Goal: Task Accomplishment & Management: Manage account settings

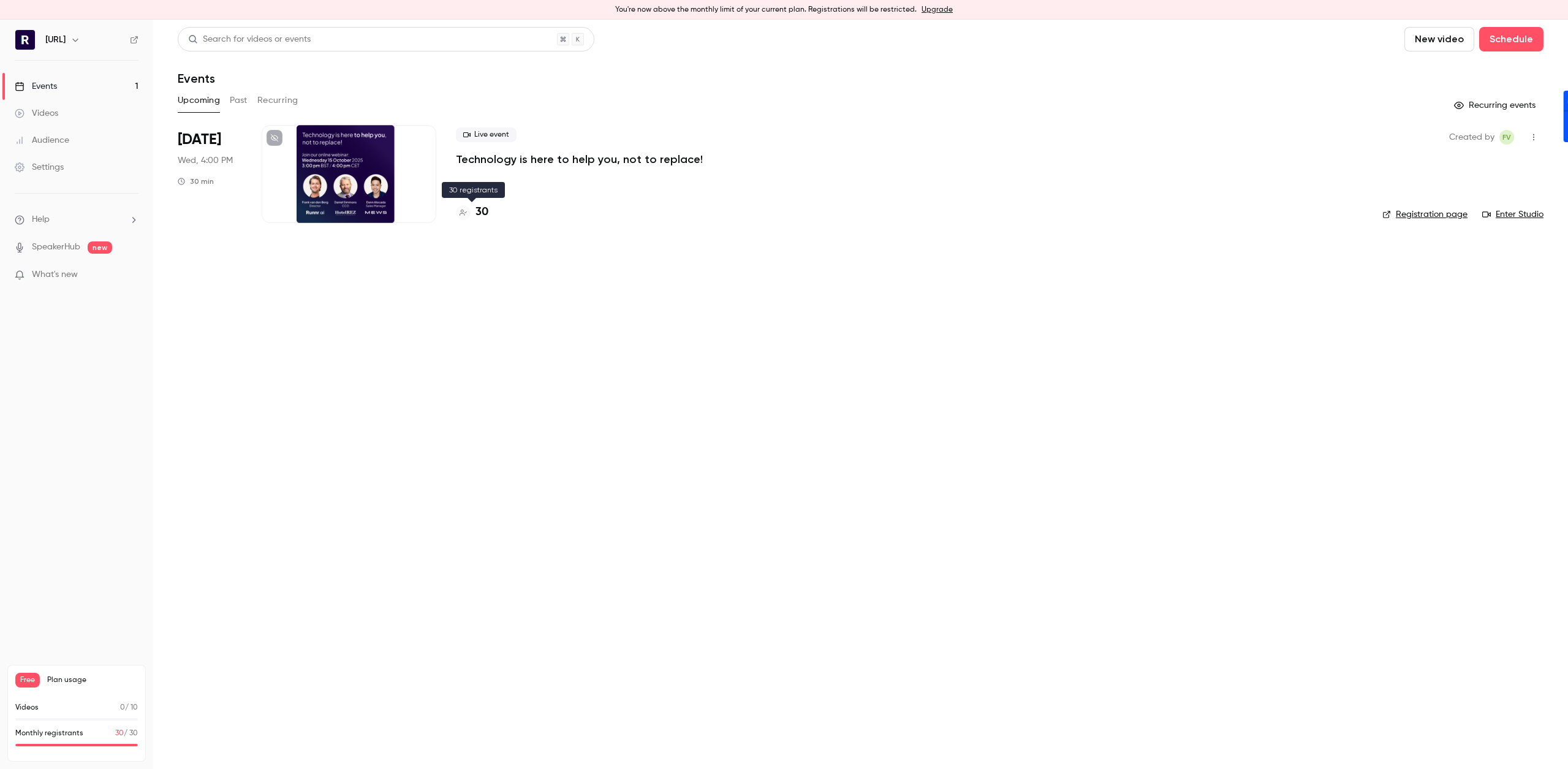
click at [476, 210] on h4 "30" at bounding box center [481, 212] width 13 height 17
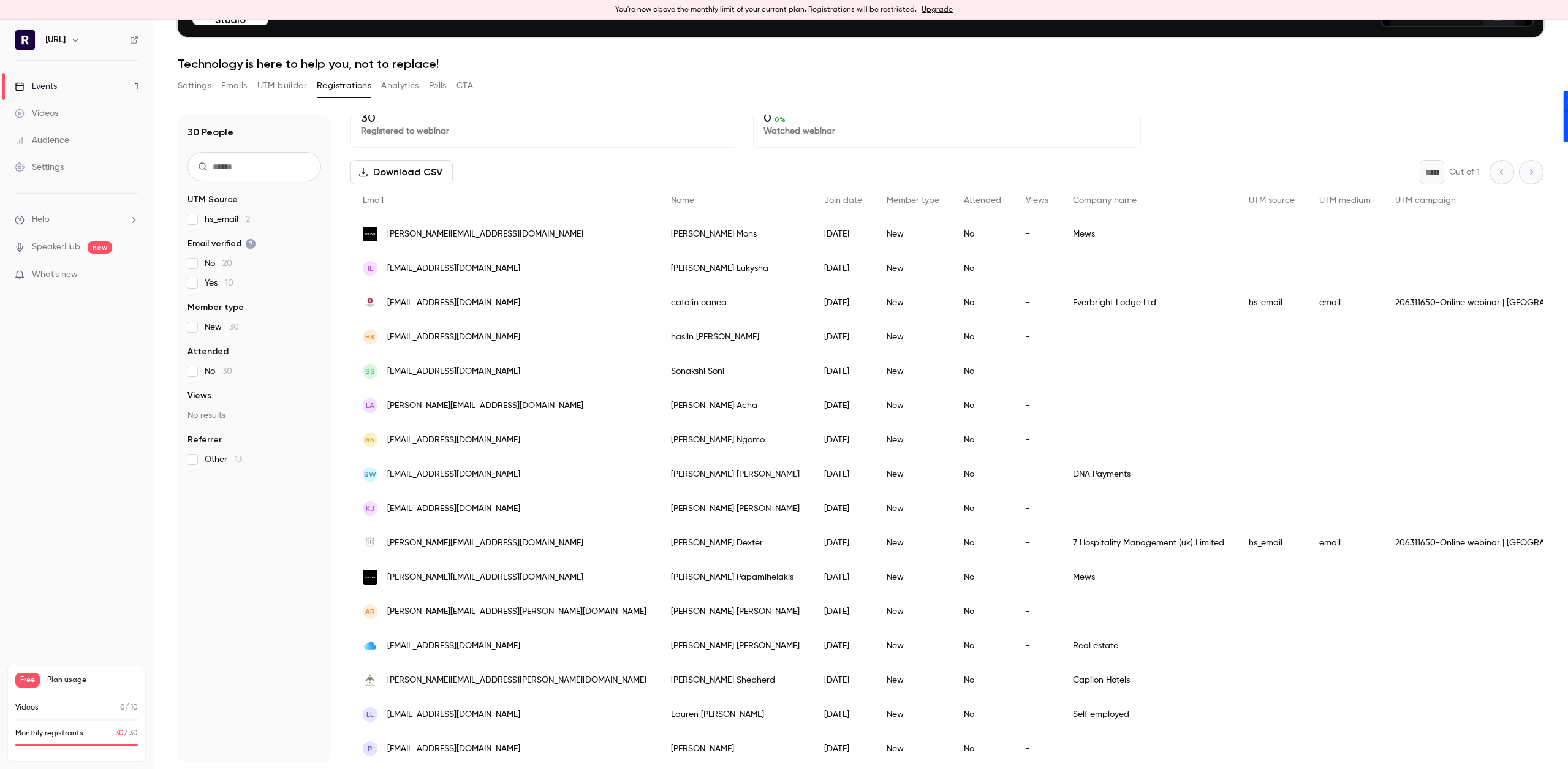
scroll to position [18, 0]
click at [24, 85] on icon at bounding box center [19, 86] width 10 height 10
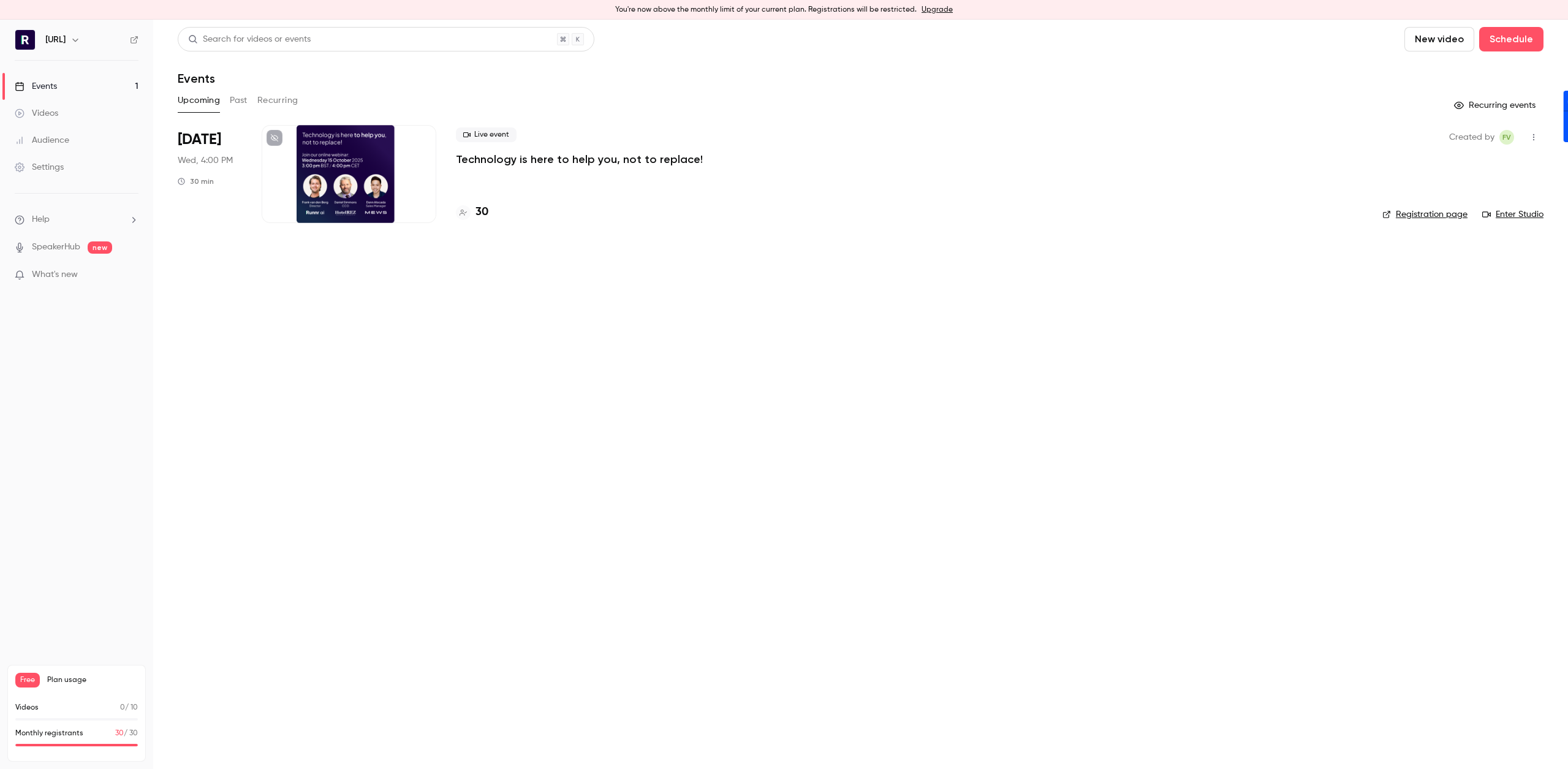
click at [33, 85] on div "Events" at bounding box center [36, 87] width 42 height 12
click at [479, 211] on h4 "30" at bounding box center [481, 212] width 13 height 17
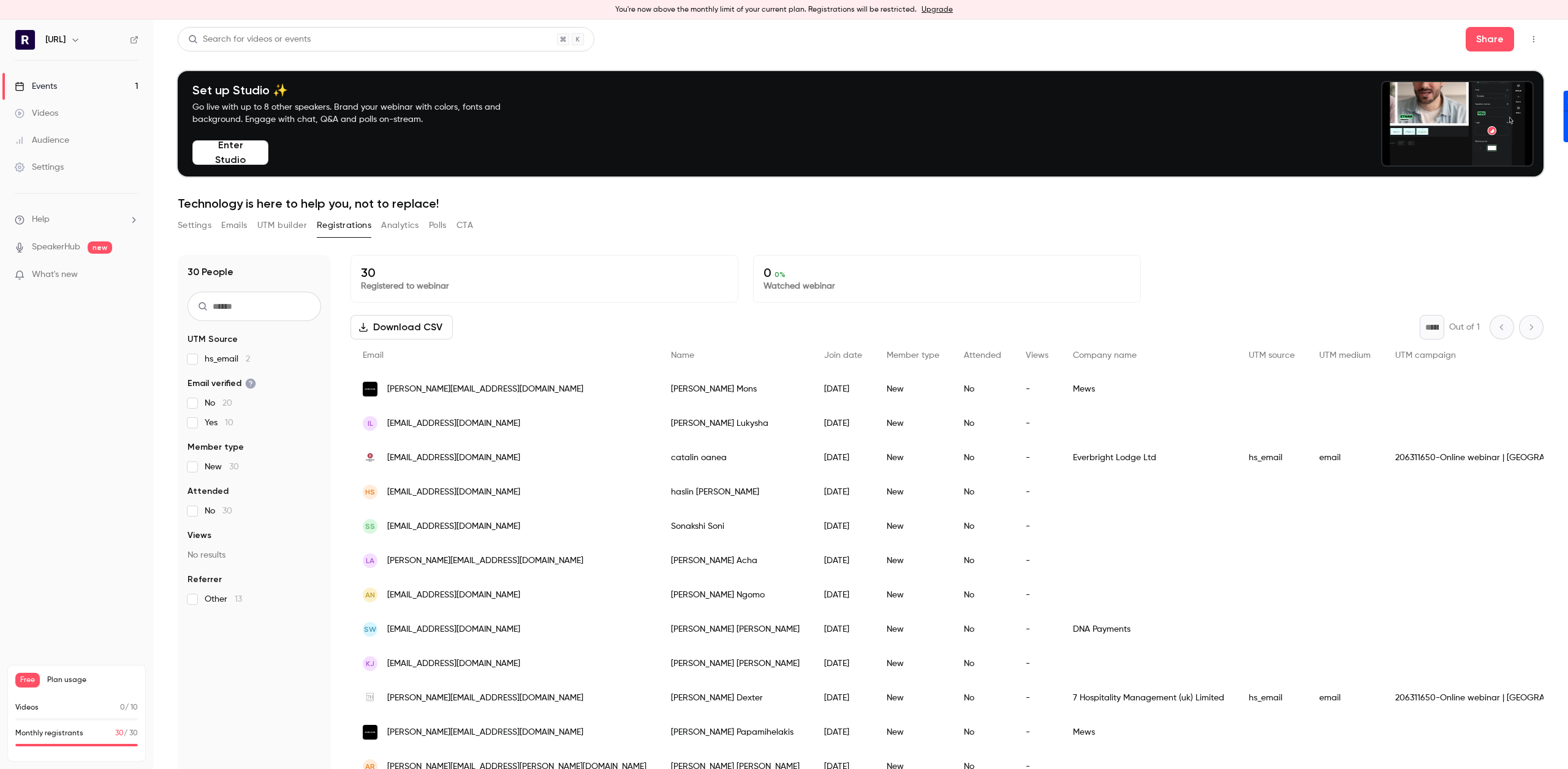
click at [30, 681] on span "Free" at bounding box center [27, 680] width 25 height 15
click at [104, 727] on div "Videos 0 / 10 Monthly registrants 30 / 30" at bounding box center [76, 728] width 122 height 51
click at [94, 736] on div "Monthly registrants 30 / 30" at bounding box center [76, 734] width 122 height 11
click at [64, 38] on h6 "[URL]" at bounding box center [55, 40] width 20 height 12
drag, startPoint x: 78, startPoint y: 38, endPoint x: 88, endPoint y: 37, distance: 10.0
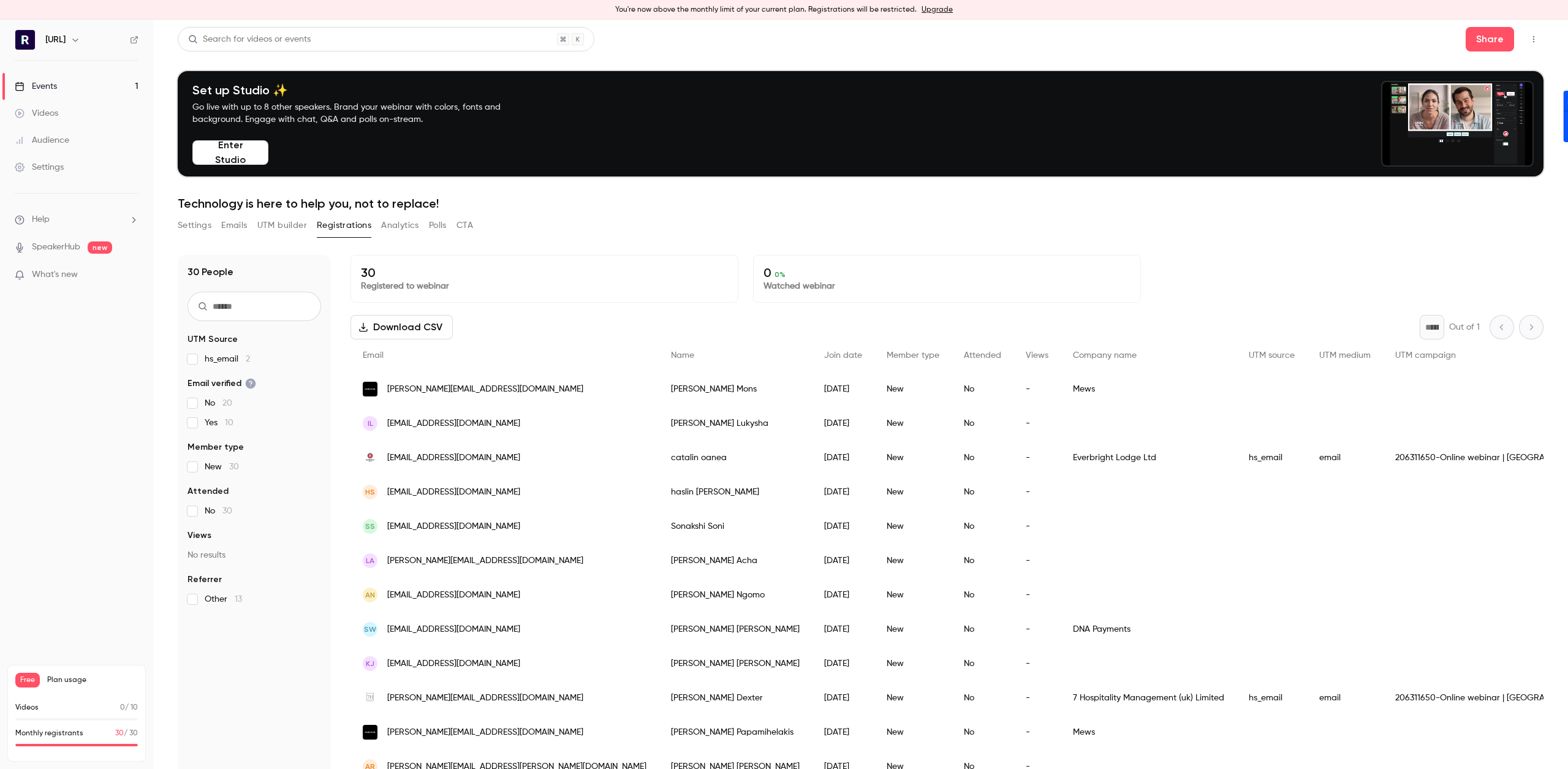
click at [78, 38] on div "[URL]" at bounding box center [82, 40] width 74 height 15
click at [81, 37] on icon "button" at bounding box center [75, 39] width 10 height 10
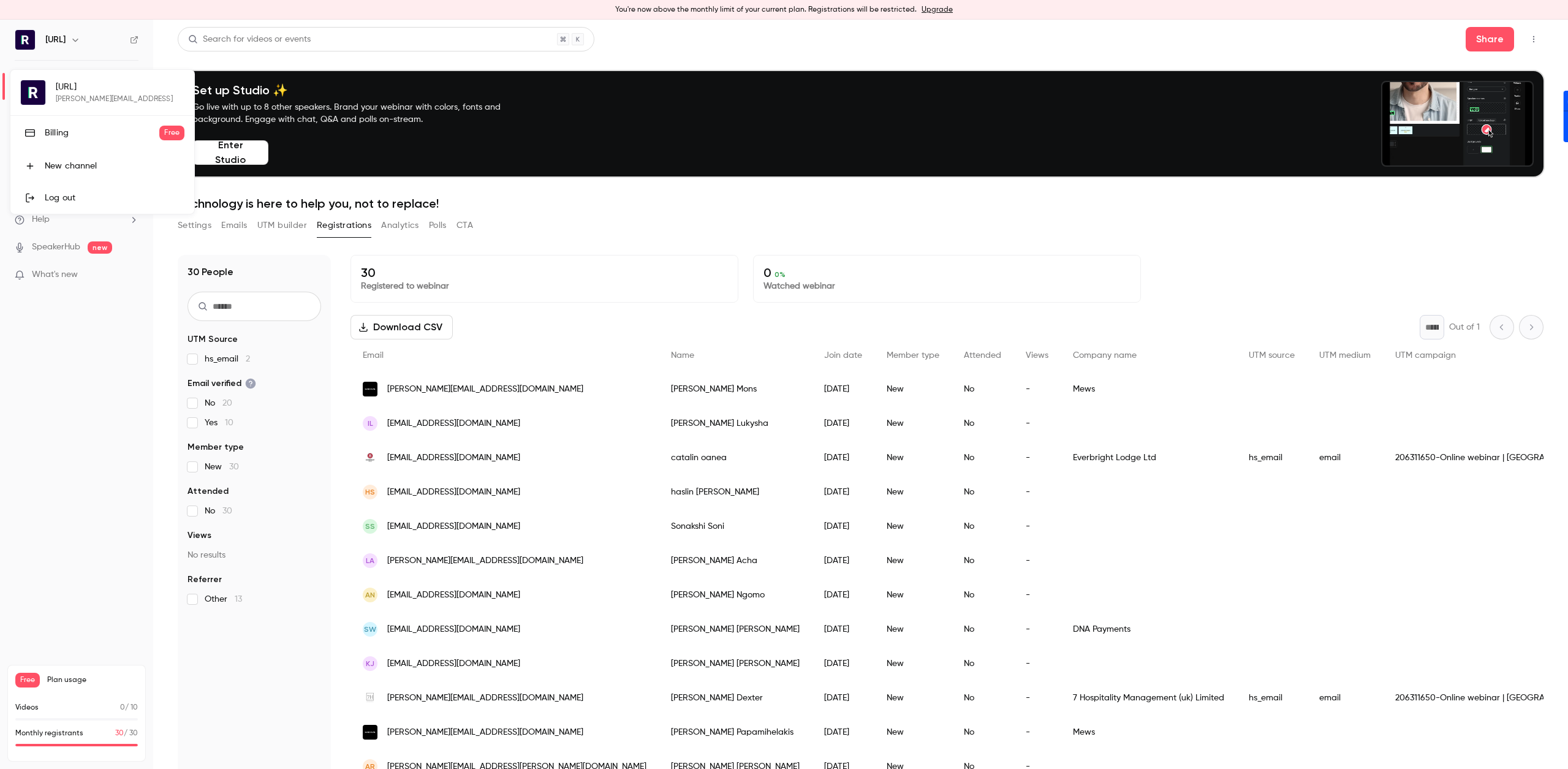
click at [105, 138] on div "Billing" at bounding box center [102, 133] width 114 height 12
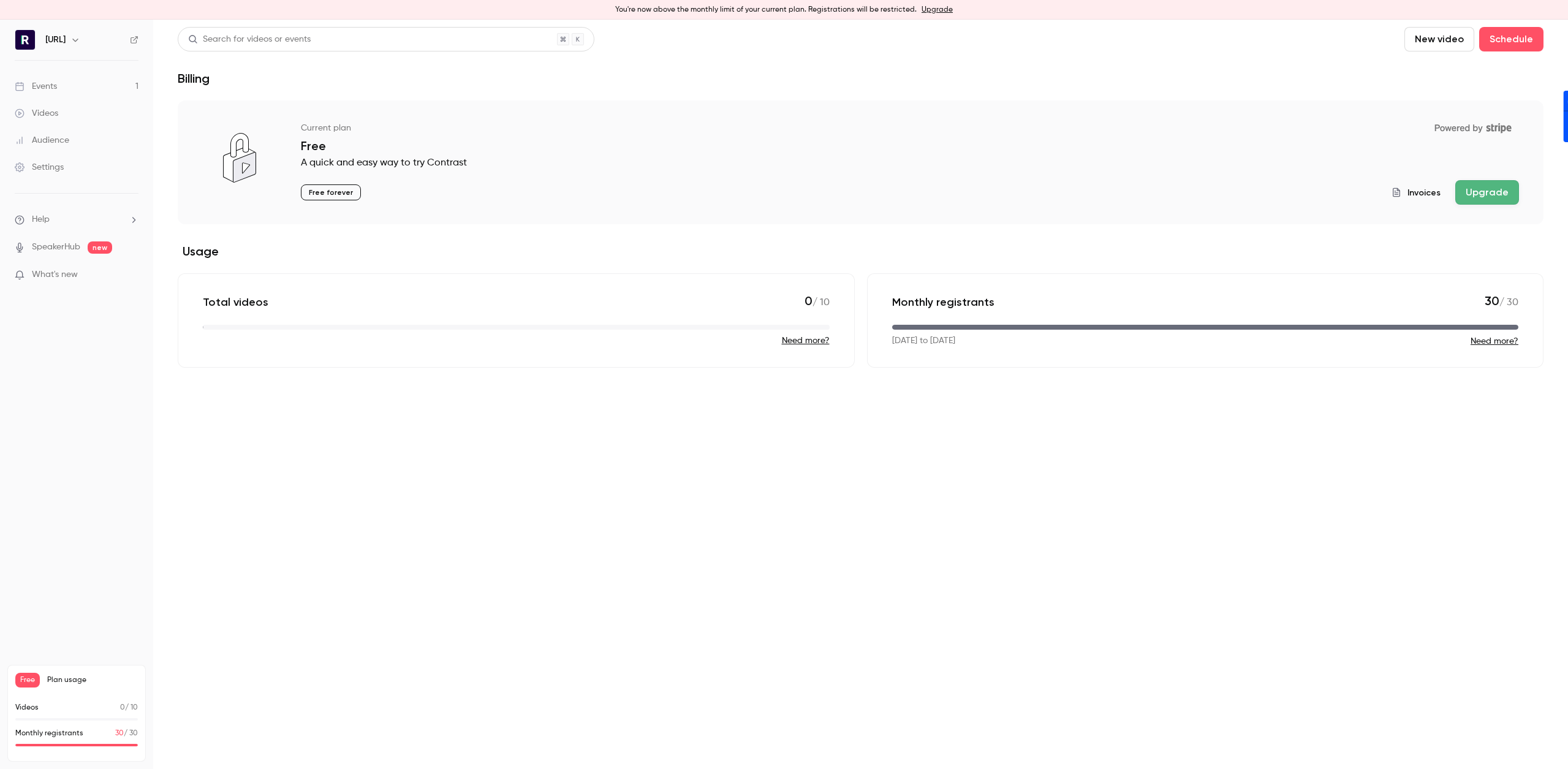
click at [1478, 198] on button "Upgrade" at bounding box center [1487, 193] width 64 height 25
click at [1487, 198] on button "Upgrade" at bounding box center [1487, 193] width 64 height 25
click at [95, 38] on div "[URL]" at bounding box center [82, 40] width 74 height 15
click at [81, 39] on icon "button" at bounding box center [75, 39] width 10 height 10
click at [196, 628] on div at bounding box center [784, 384] width 1568 height 769
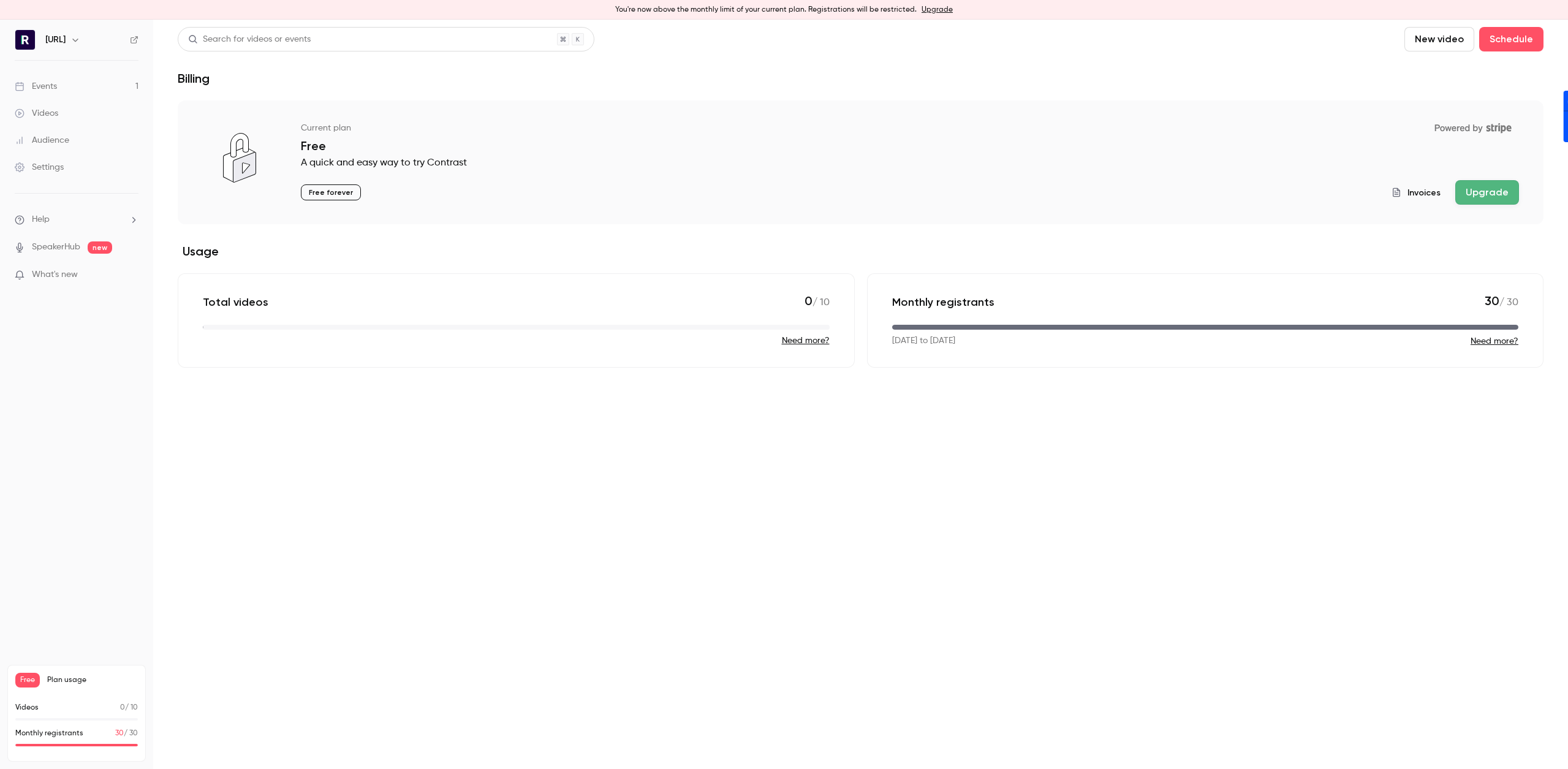
click at [81, 35] on icon "button" at bounding box center [75, 39] width 10 height 10
click at [93, 127] on div "Billing" at bounding box center [102, 133] width 114 height 12
click at [81, 39] on icon "button" at bounding box center [75, 39] width 10 height 10
click at [83, 130] on div "Billing" at bounding box center [102, 133] width 114 height 12
click at [94, 41] on div "[URL]" at bounding box center [82, 40] width 74 height 15
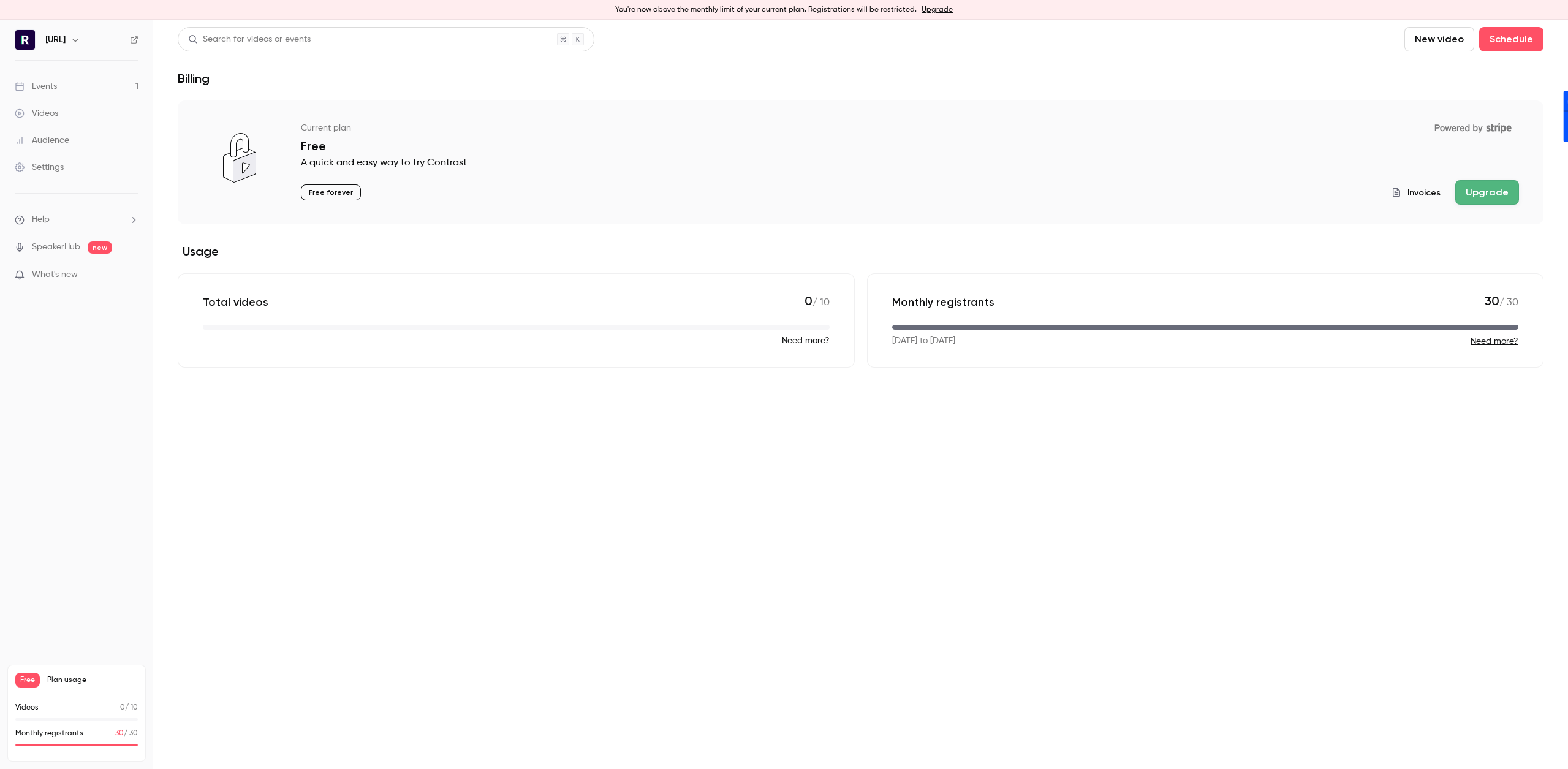
click at [1475, 183] on button "Upgrade" at bounding box center [1487, 193] width 64 height 25
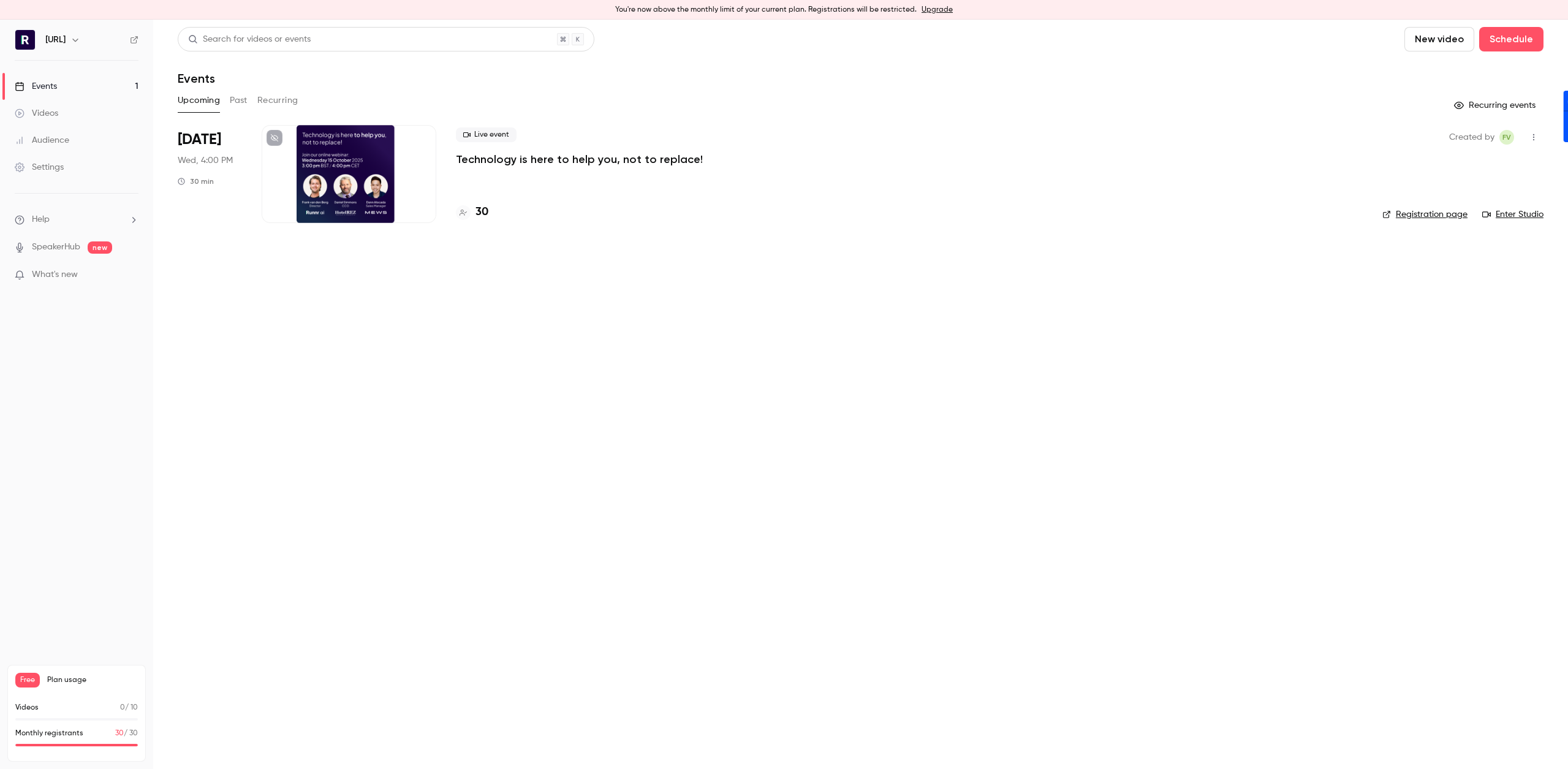
click at [61, 44] on h6 "[URL]" at bounding box center [55, 40] width 20 height 12
click at [81, 37] on icon "button" at bounding box center [75, 39] width 10 height 10
click at [74, 132] on div "Billing" at bounding box center [102, 133] width 114 height 12
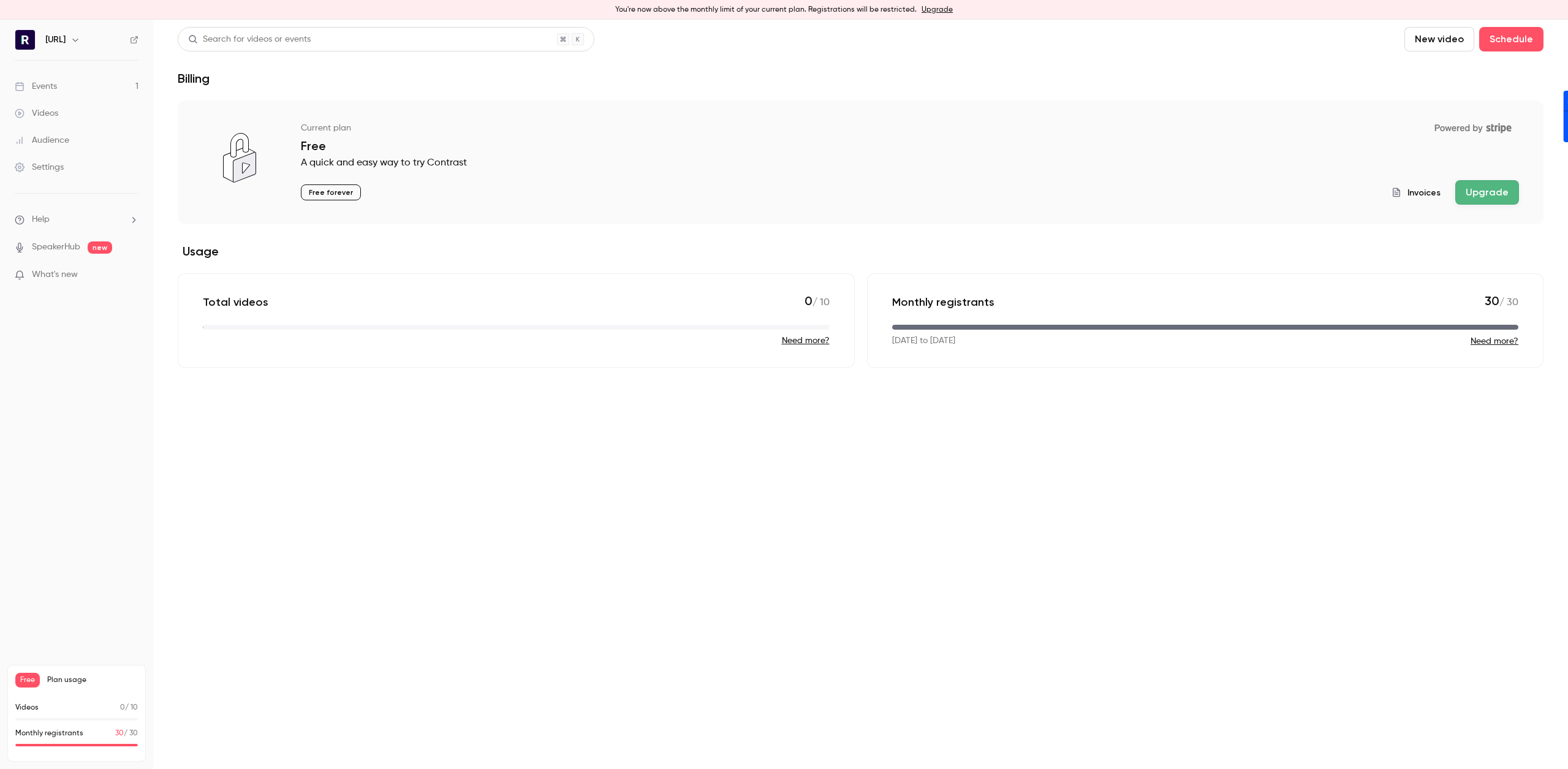
click at [1503, 191] on button "Upgrade" at bounding box center [1487, 193] width 64 height 25
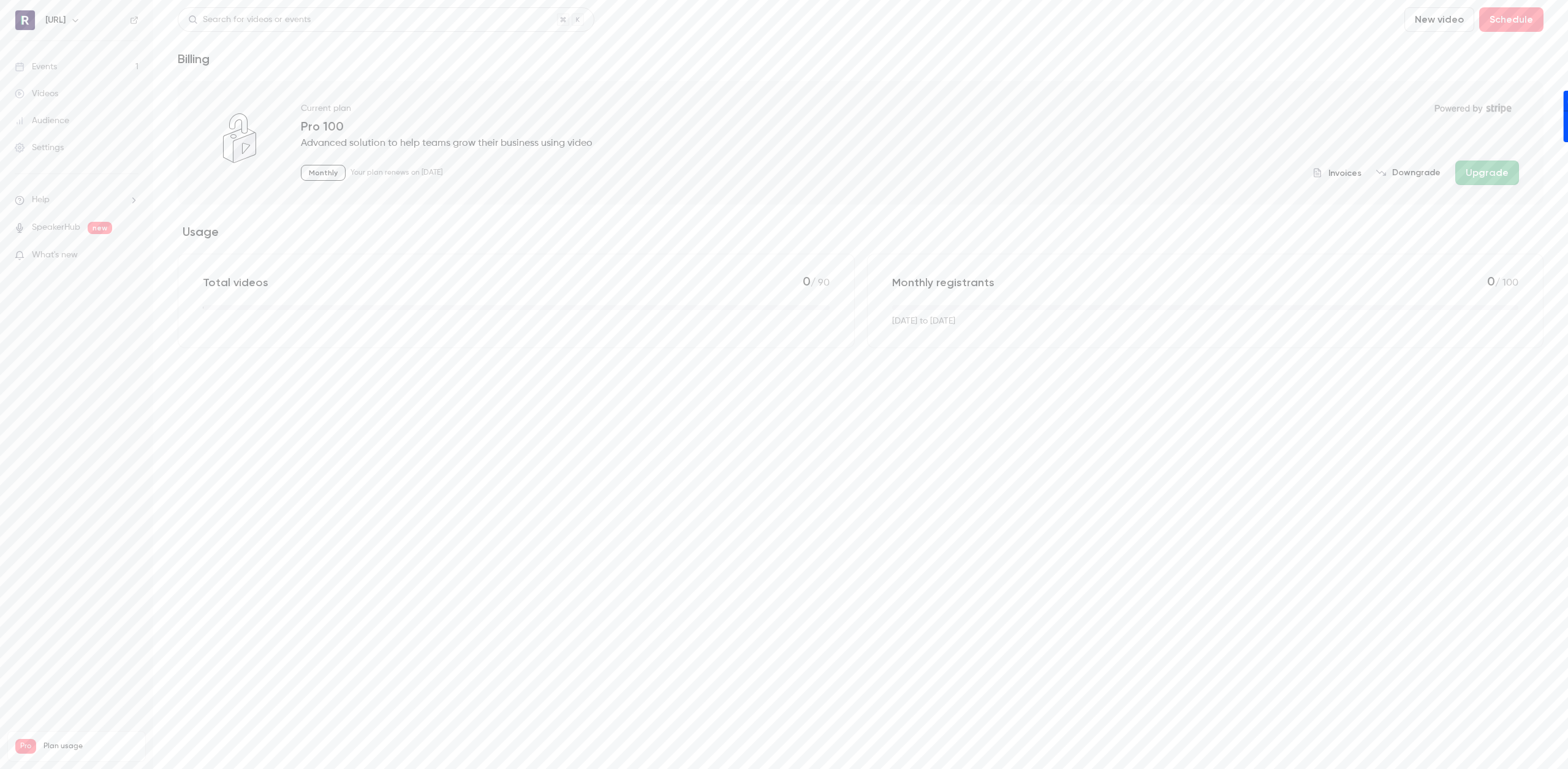
click at [47, 68] on div "Events" at bounding box center [36, 67] width 42 height 12
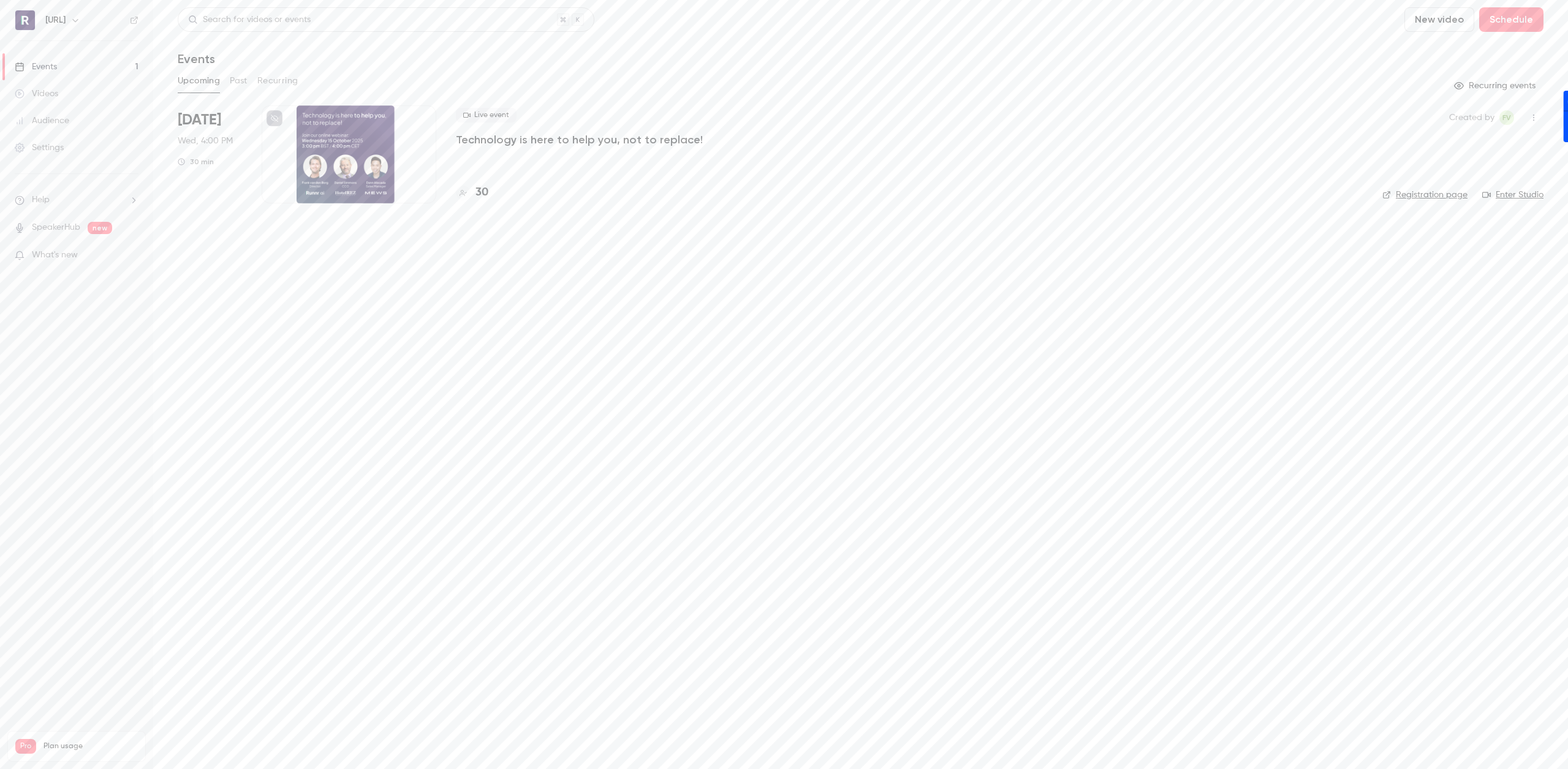
click at [474, 197] on div "30" at bounding box center [472, 192] width 33 height 17
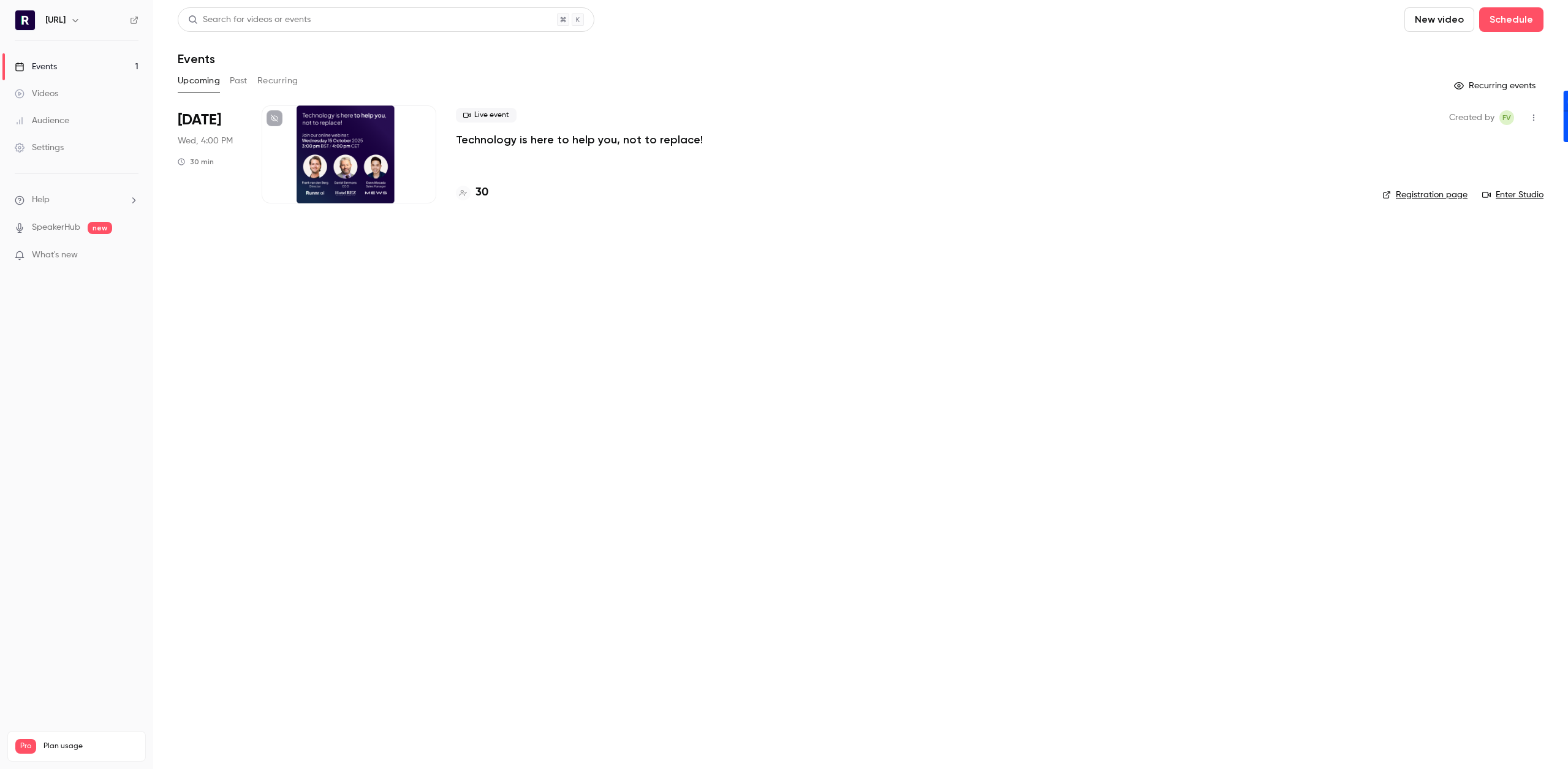
click at [501, 141] on p "Technology is here to help you, not to replace!" at bounding box center [579, 140] width 247 height 15
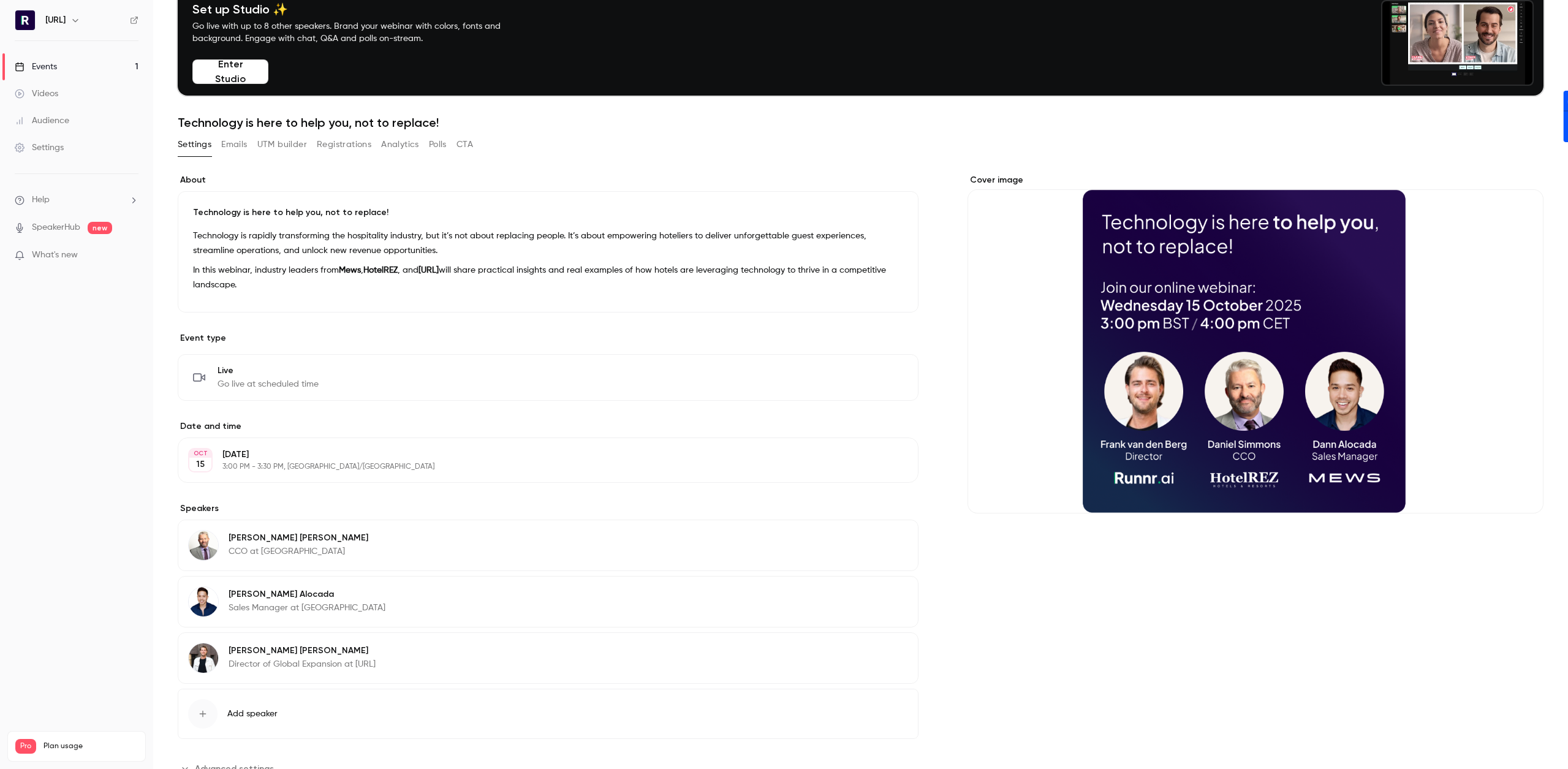
scroll to position [107, 0]
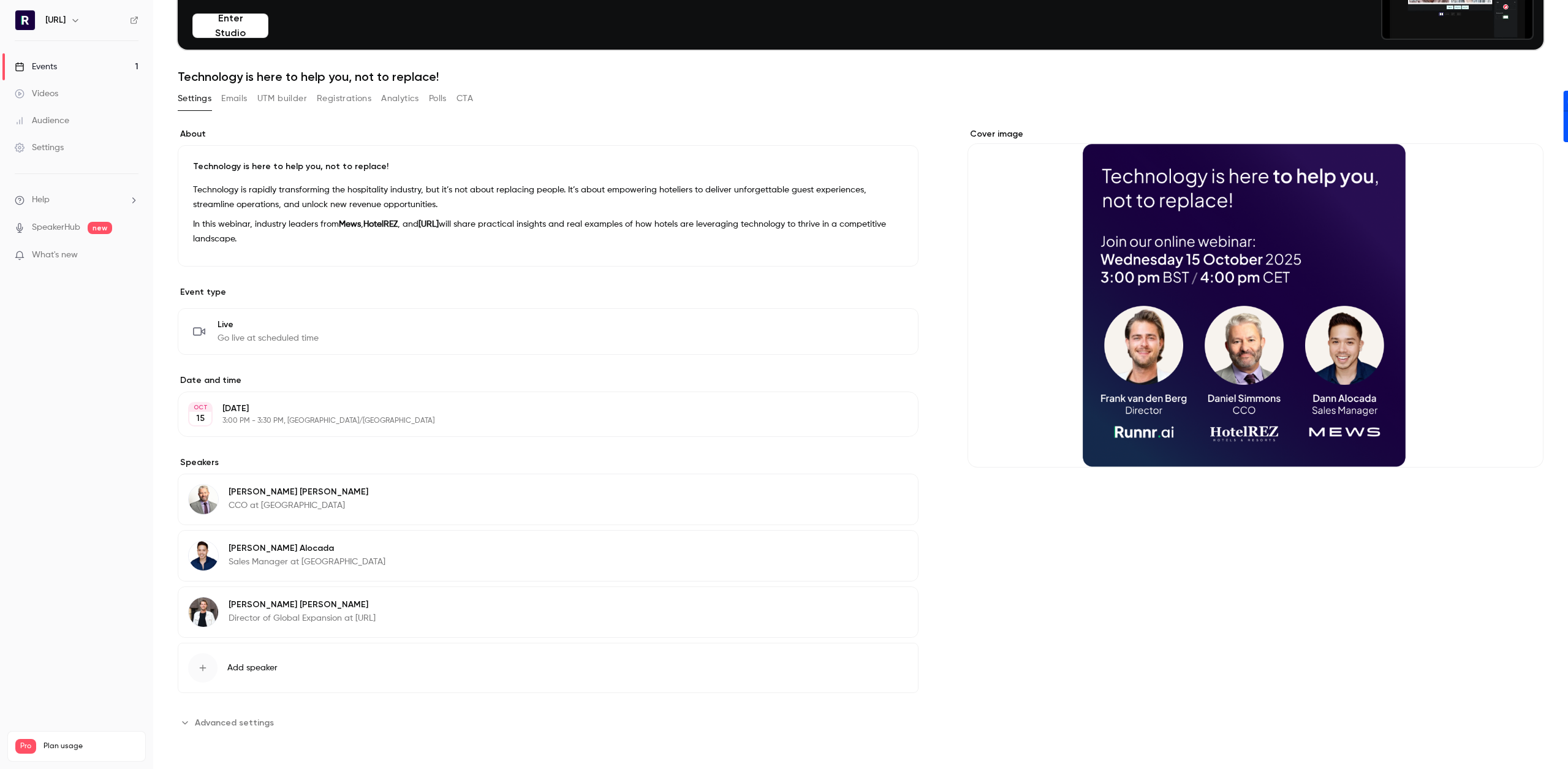
click at [231, 716] on span "Advanced settings" at bounding box center [234, 722] width 79 height 13
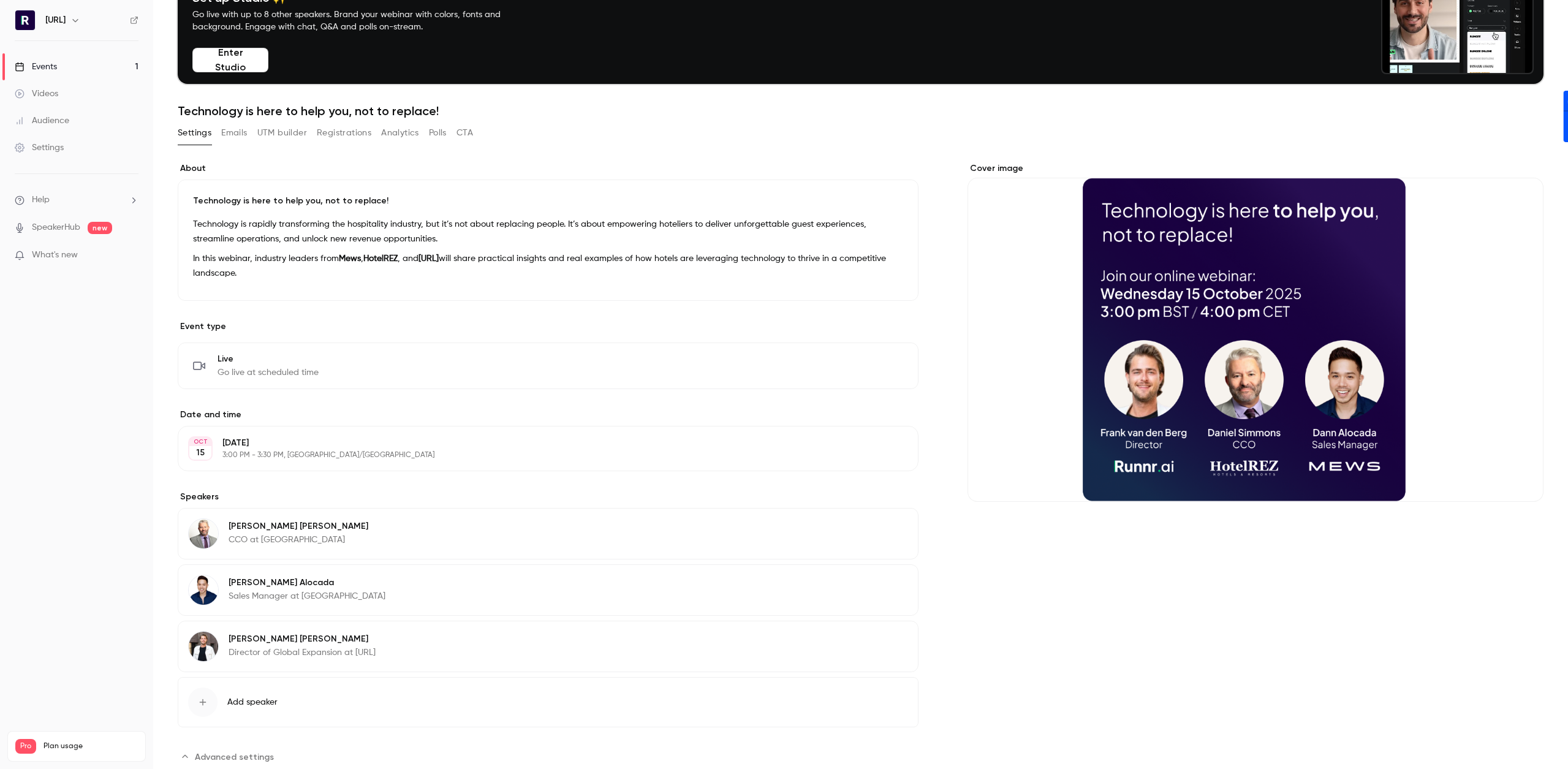
scroll to position [0, 0]
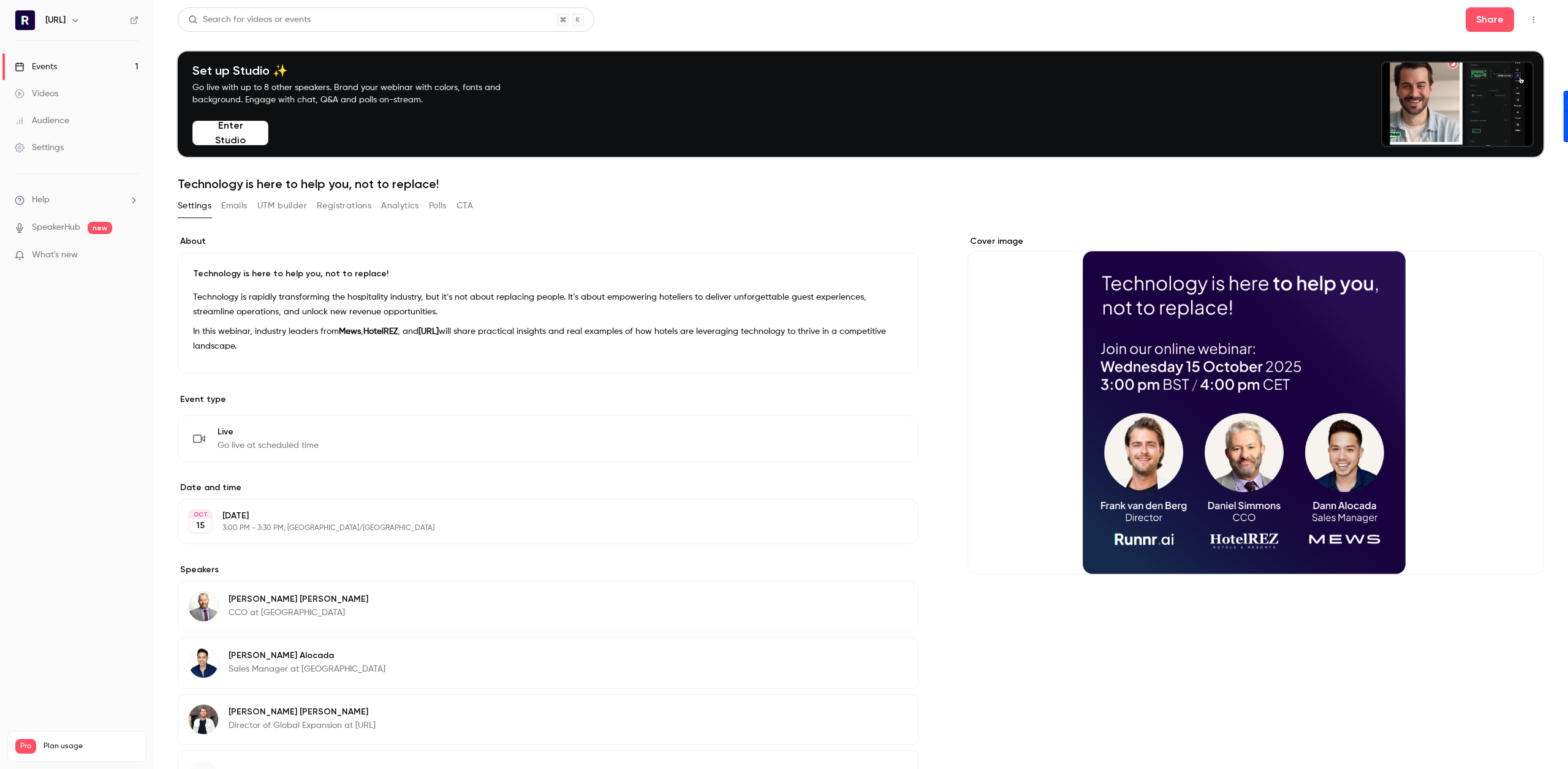
click at [437, 208] on button "Polls" at bounding box center [438, 206] width 18 height 19
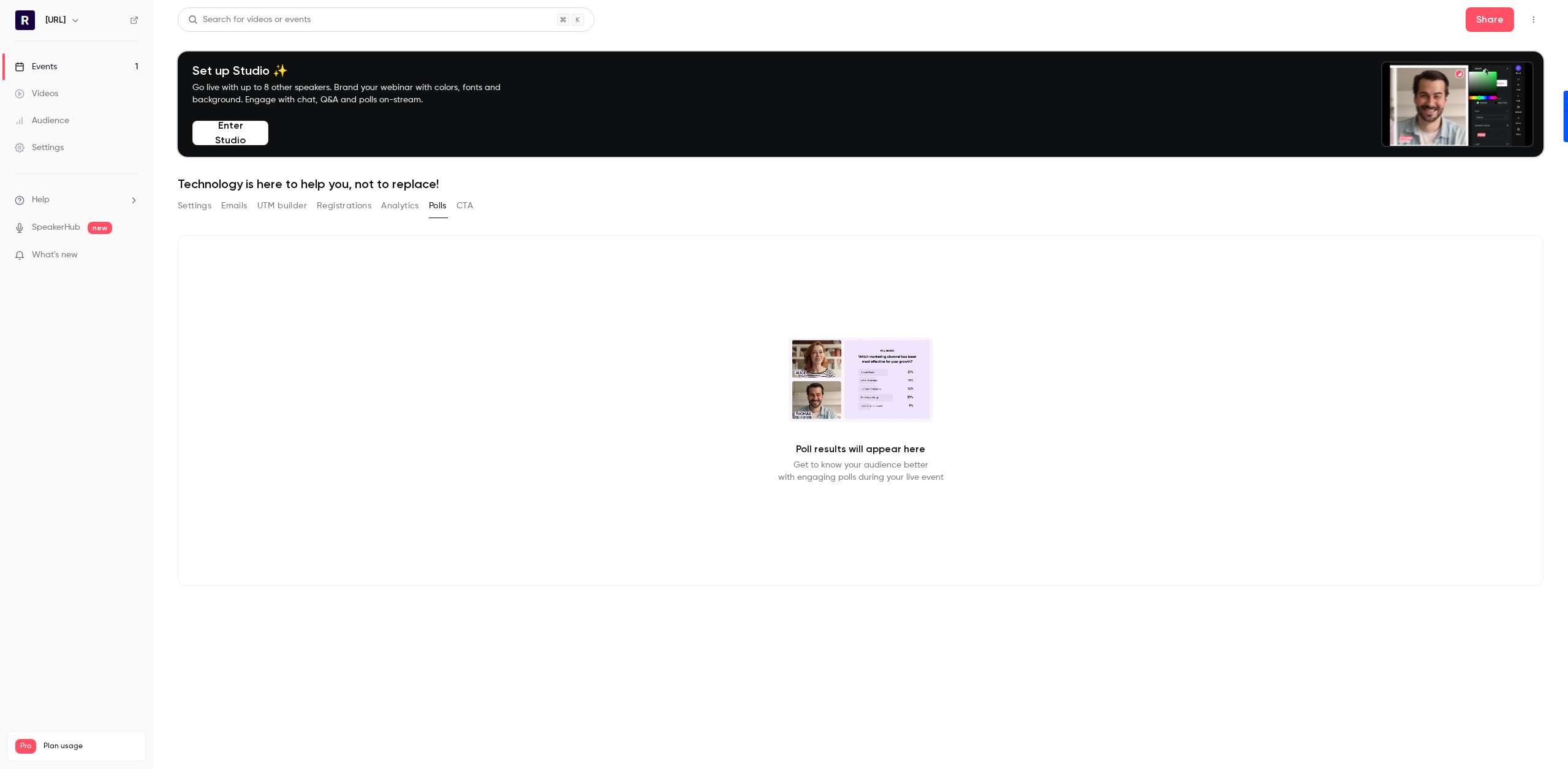
click at [234, 202] on button "Emails" at bounding box center [234, 206] width 26 height 19
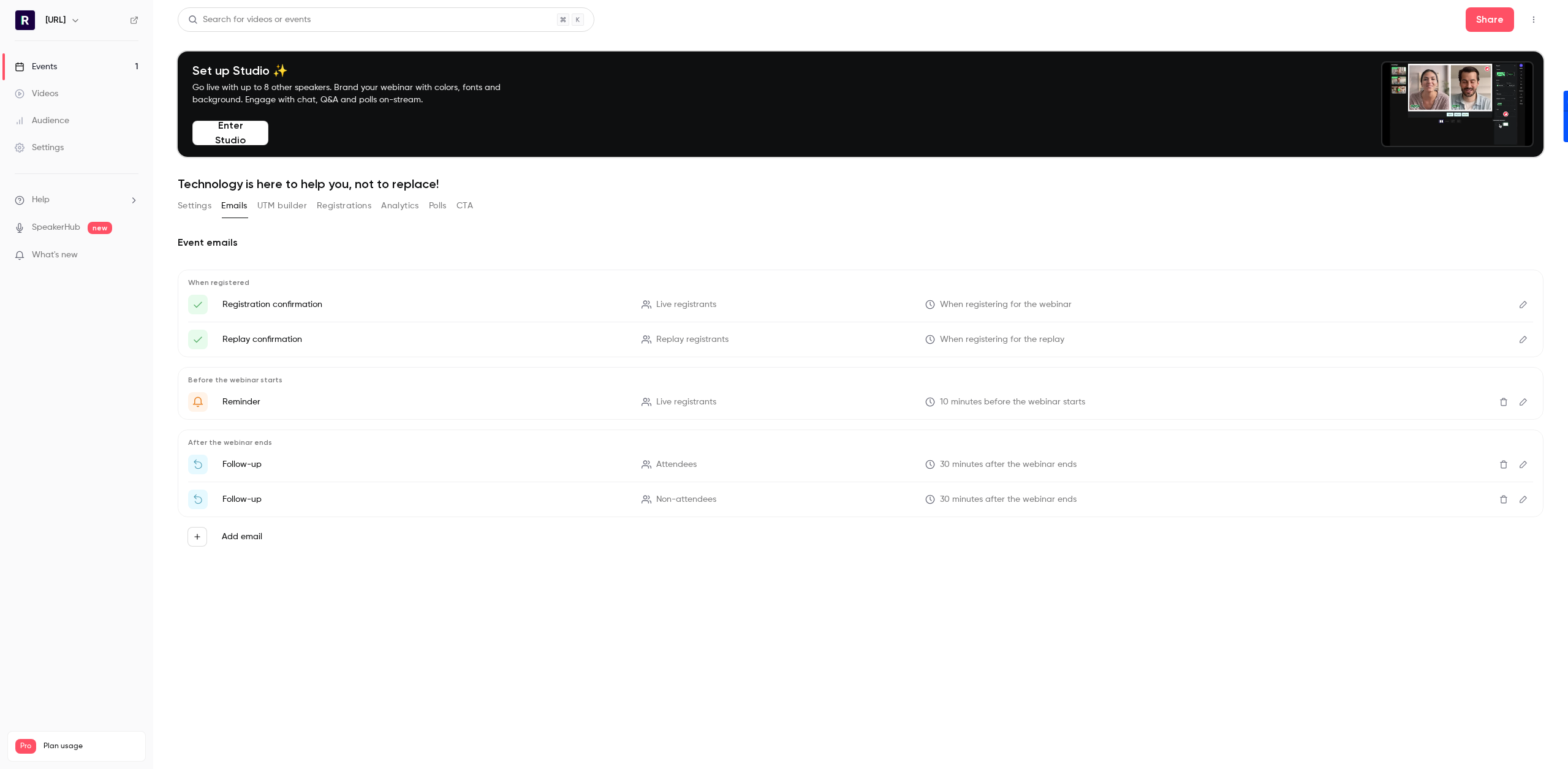
click at [409, 208] on button "Analytics" at bounding box center [400, 206] width 38 height 19
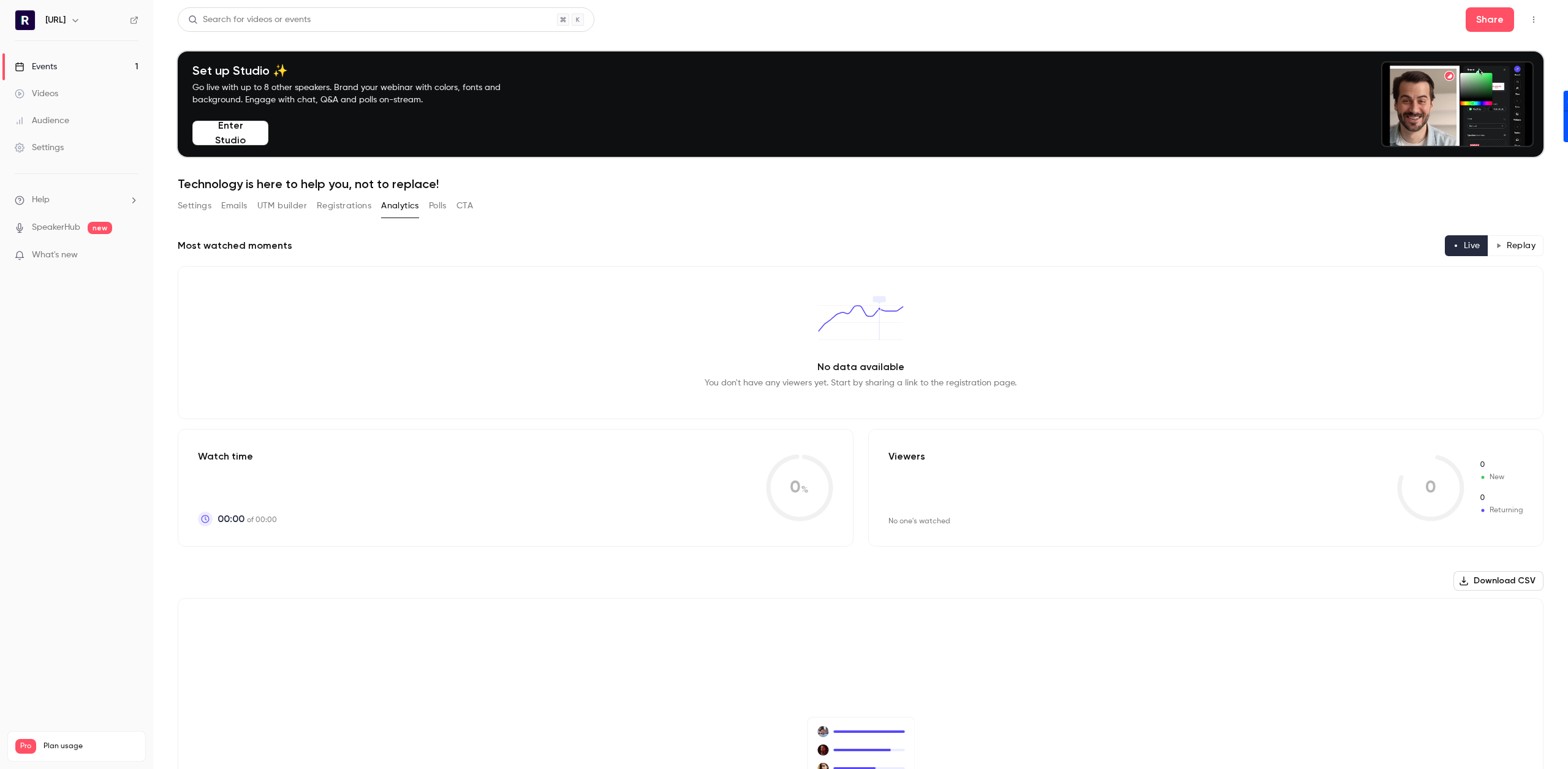
click at [443, 200] on button "Polls" at bounding box center [438, 206] width 18 height 19
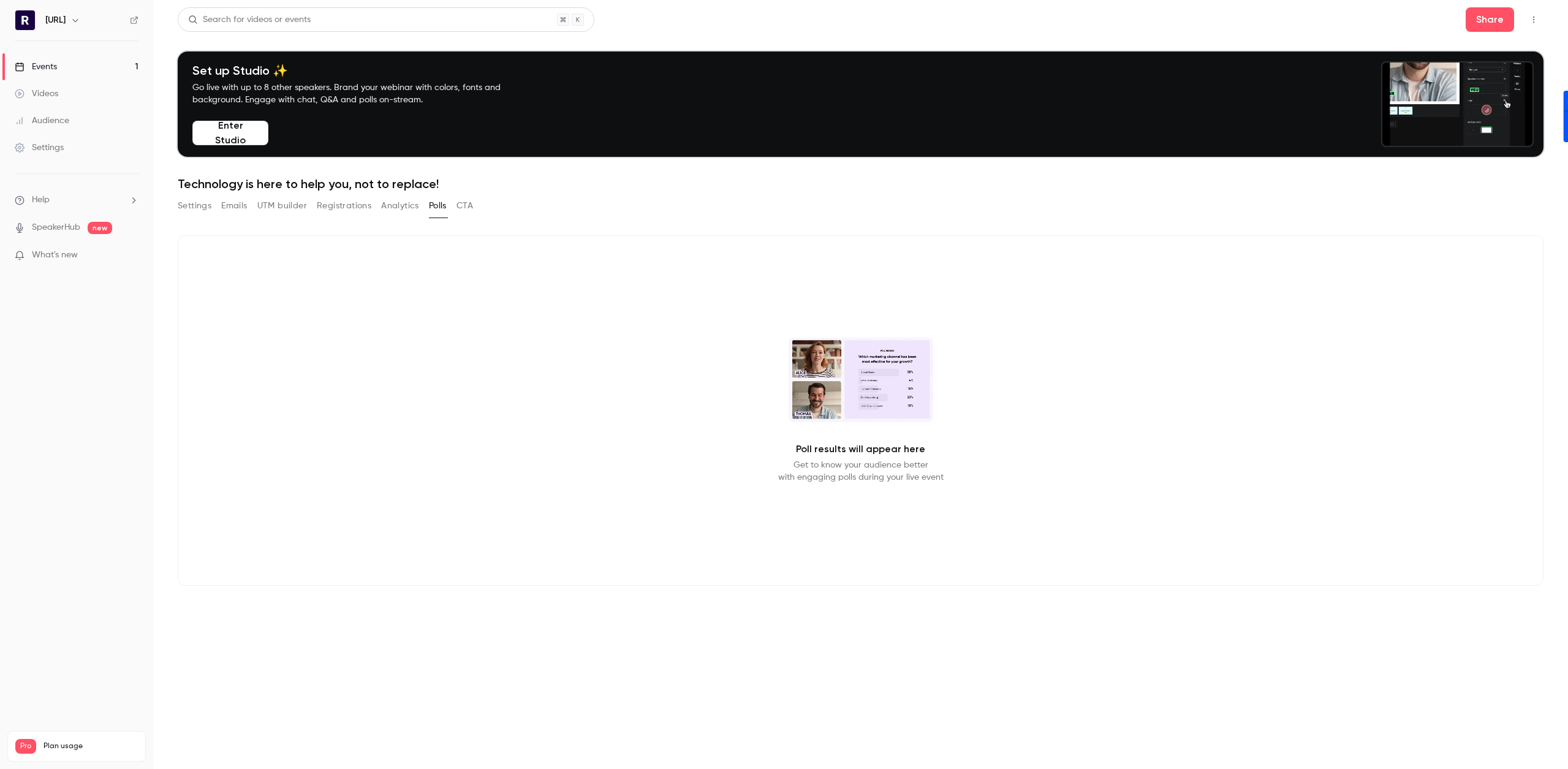
click at [899, 453] on p "Poll results will appear here" at bounding box center [860, 449] width 129 height 15
drag, startPoint x: 899, startPoint y: 453, endPoint x: 1019, endPoint y: 453, distance: 120.0
click at [903, 453] on p "Poll results will appear here" at bounding box center [860, 449] width 129 height 15
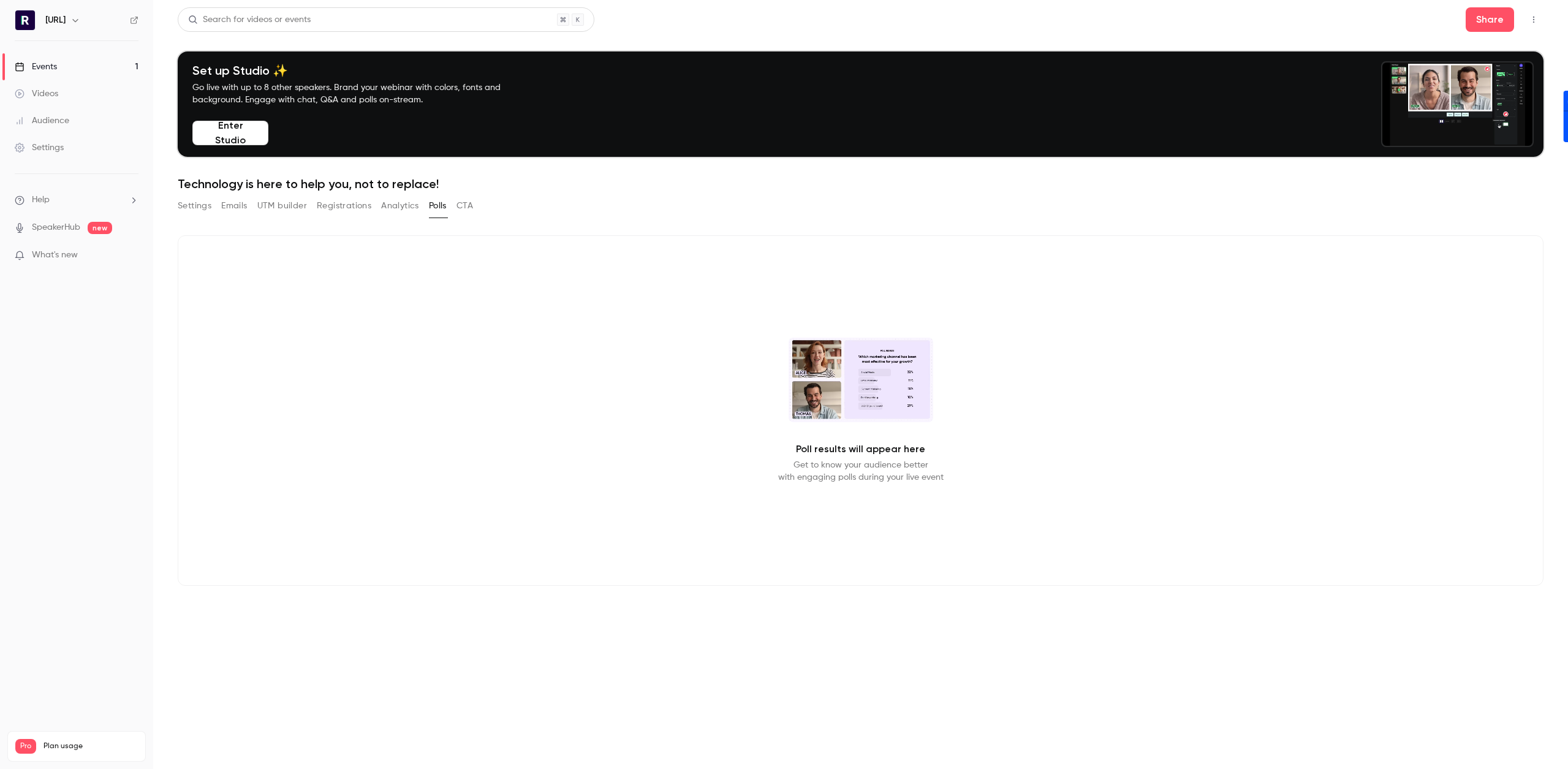
click at [1021, 453] on div "Poll results will appear here Get to know your audience better with engaging po…" at bounding box center [860, 411] width 1365 height 350
click at [238, 205] on button "Emails" at bounding box center [234, 206] width 26 height 19
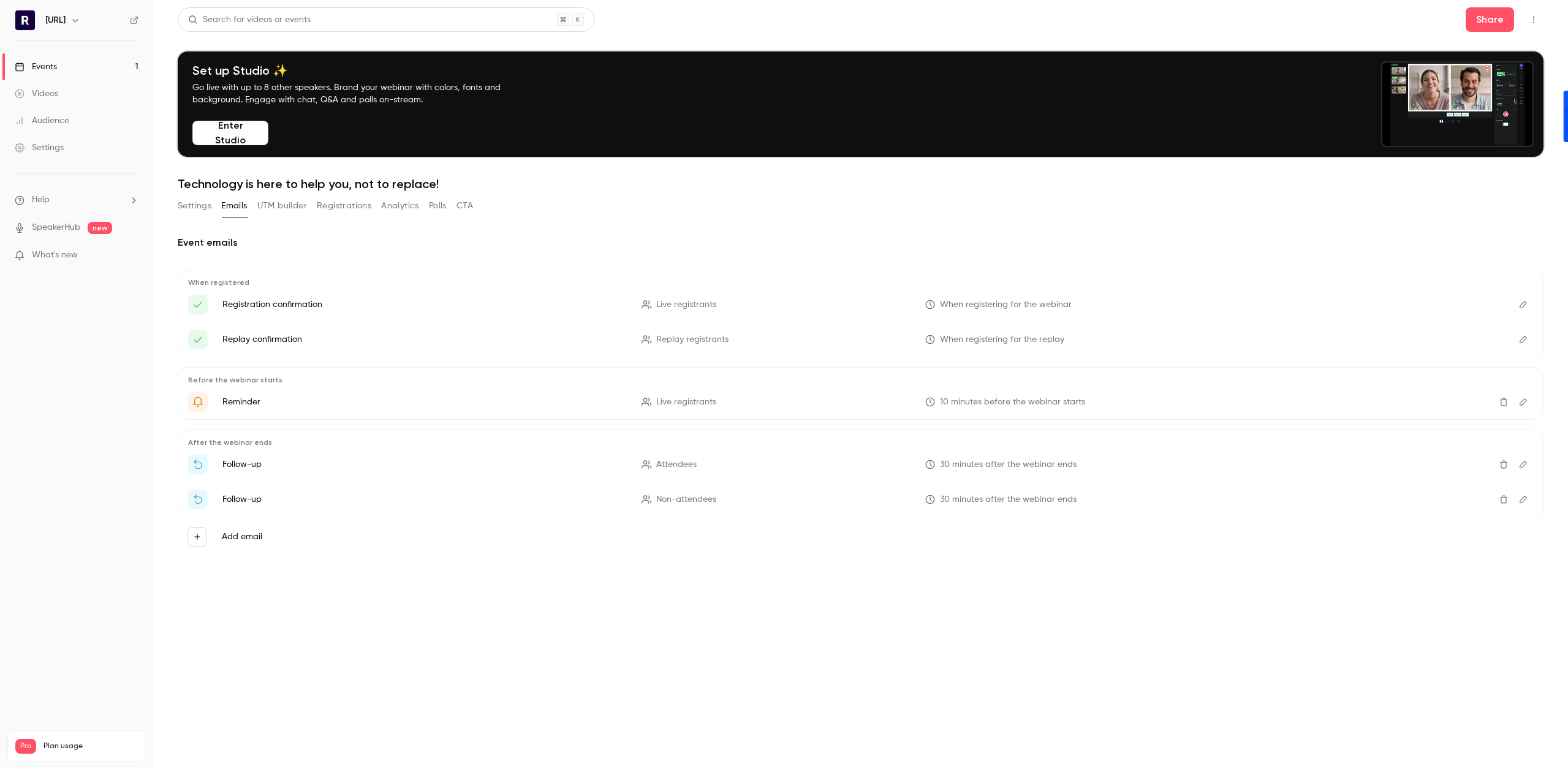
click at [340, 208] on button "Registrations" at bounding box center [344, 206] width 55 height 19
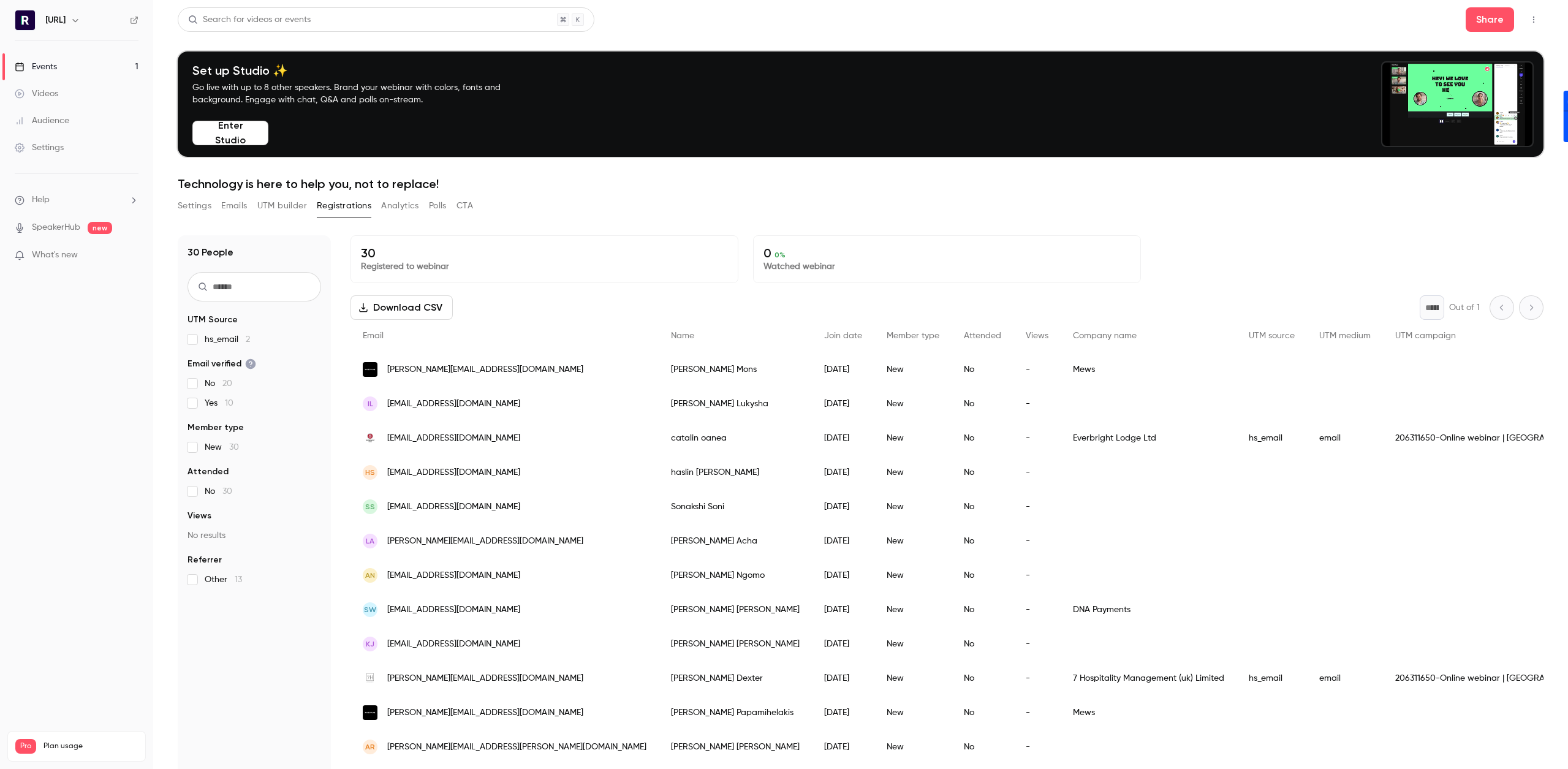
click at [467, 200] on button "CTA" at bounding box center [465, 206] width 17 height 19
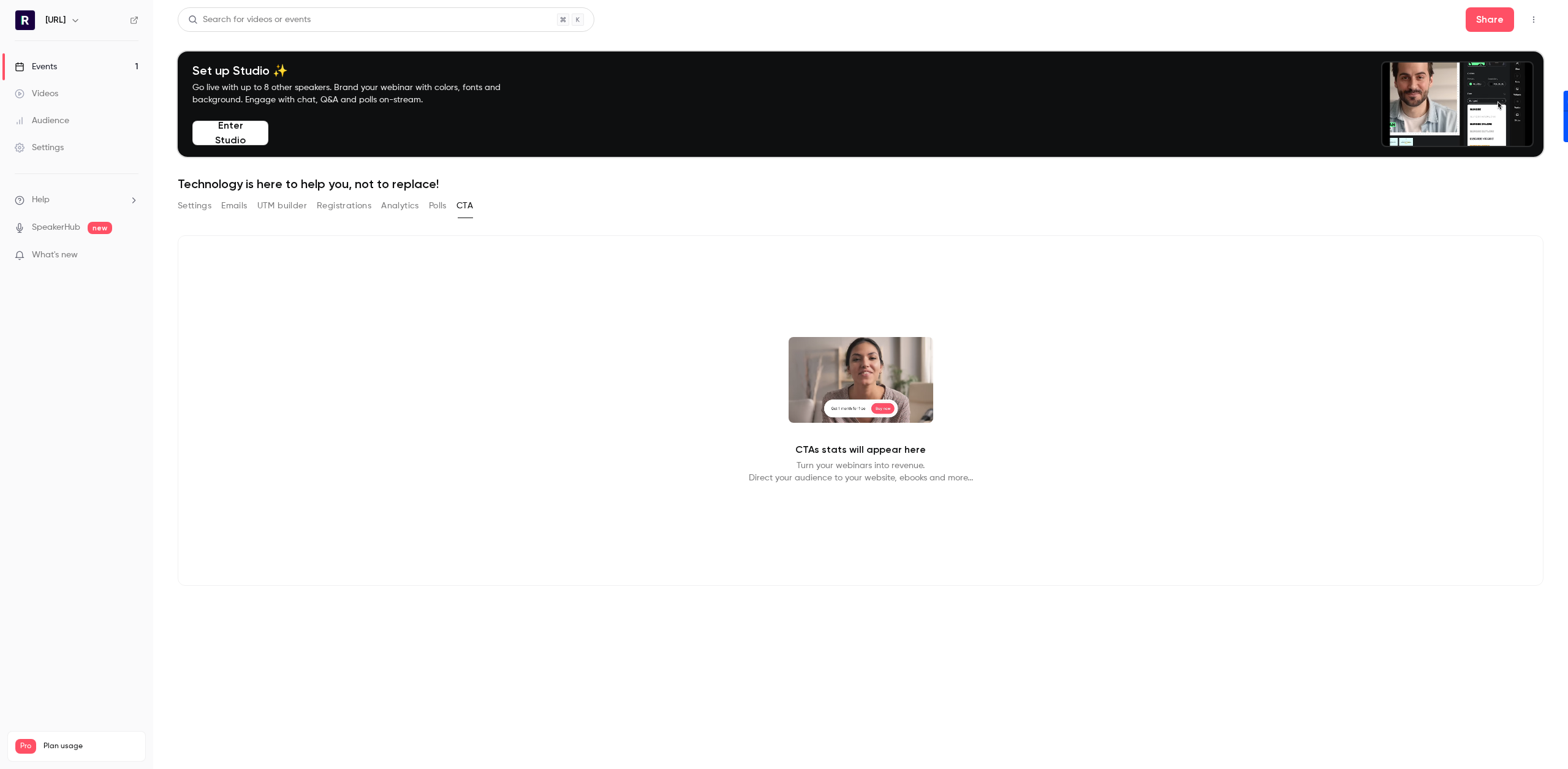
click at [321, 206] on button "Registrations" at bounding box center [344, 206] width 55 height 19
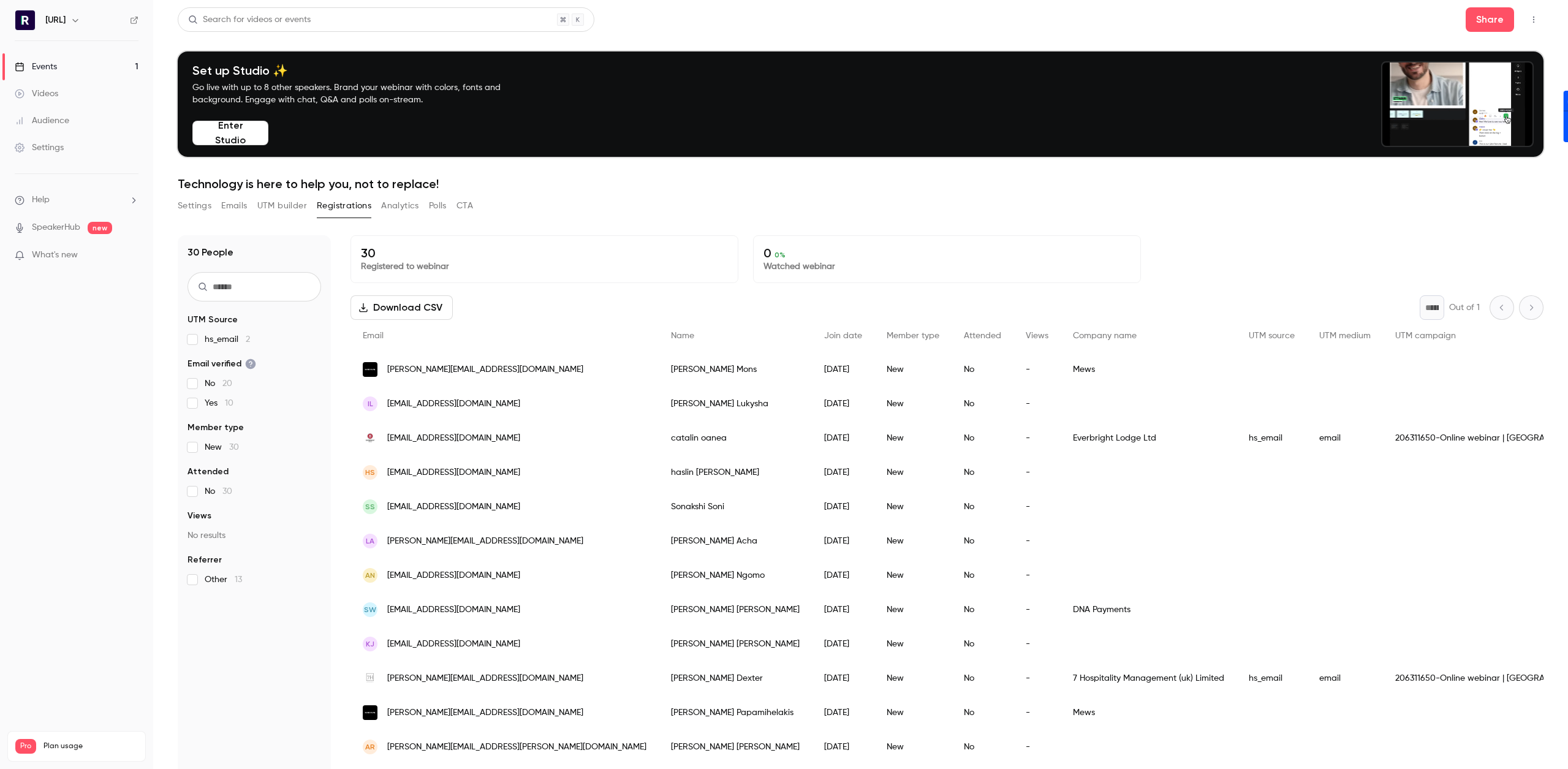
click at [238, 209] on button "Emails" at bounding box center [234, 206] width 26 height 19
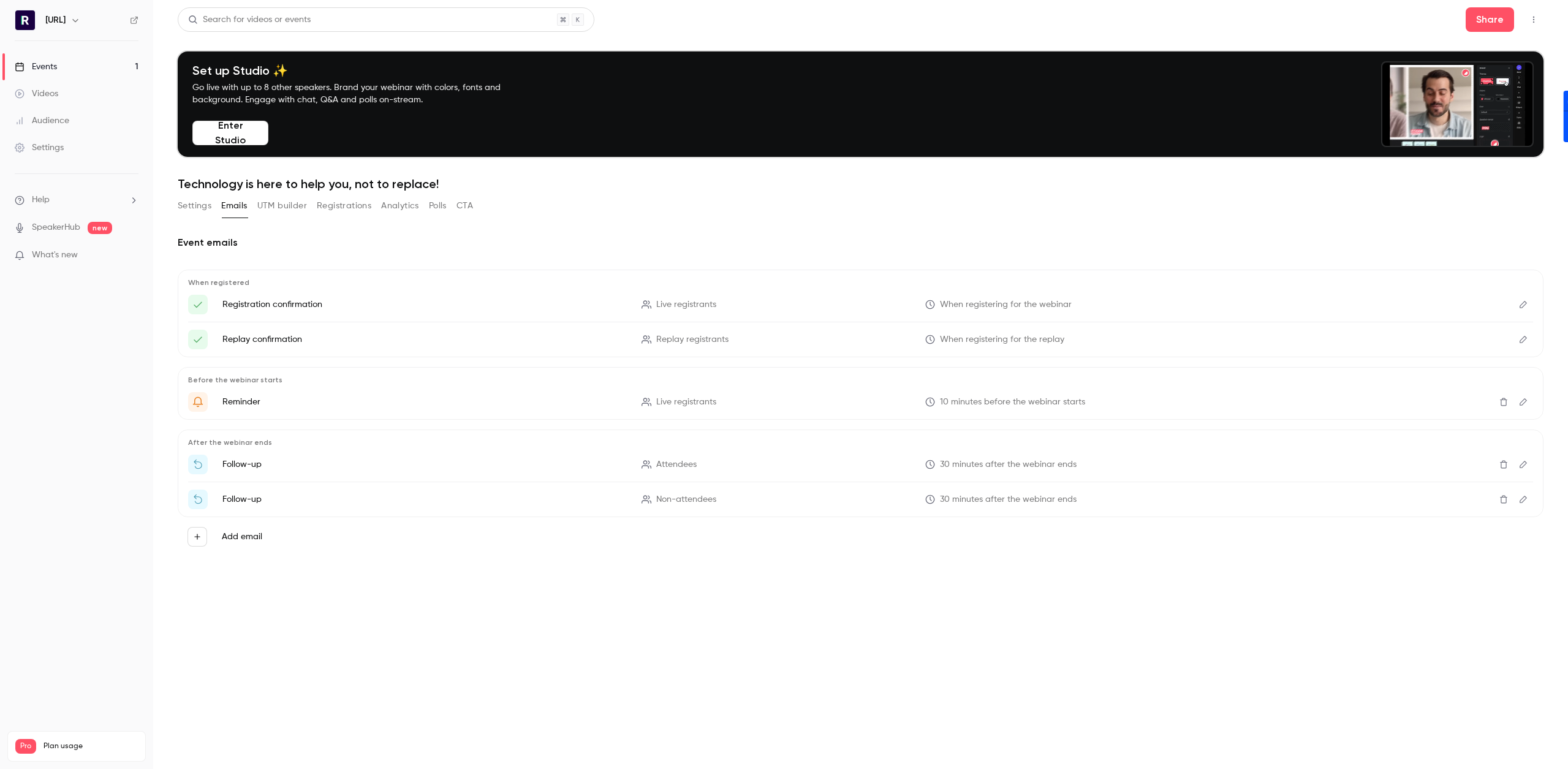
click at [429, 479] on ul "Follow-up Attendees 30 minutes after the webinar ends Follow-up Non-attendees 3…" at bounding box center [861, 482] width 1345 height 55
drag, startPoint x: 1018, startPoint y: 525, endPoint x: 1085, endPoint y: 511, distance: 68.4
click at [1019, 525] on div "Add email" at bounding box center [860, 536] width 1365 height 39
click at [1524, 499] on icon "Edit" at bounding box center [1523, 499] width 10 height 9
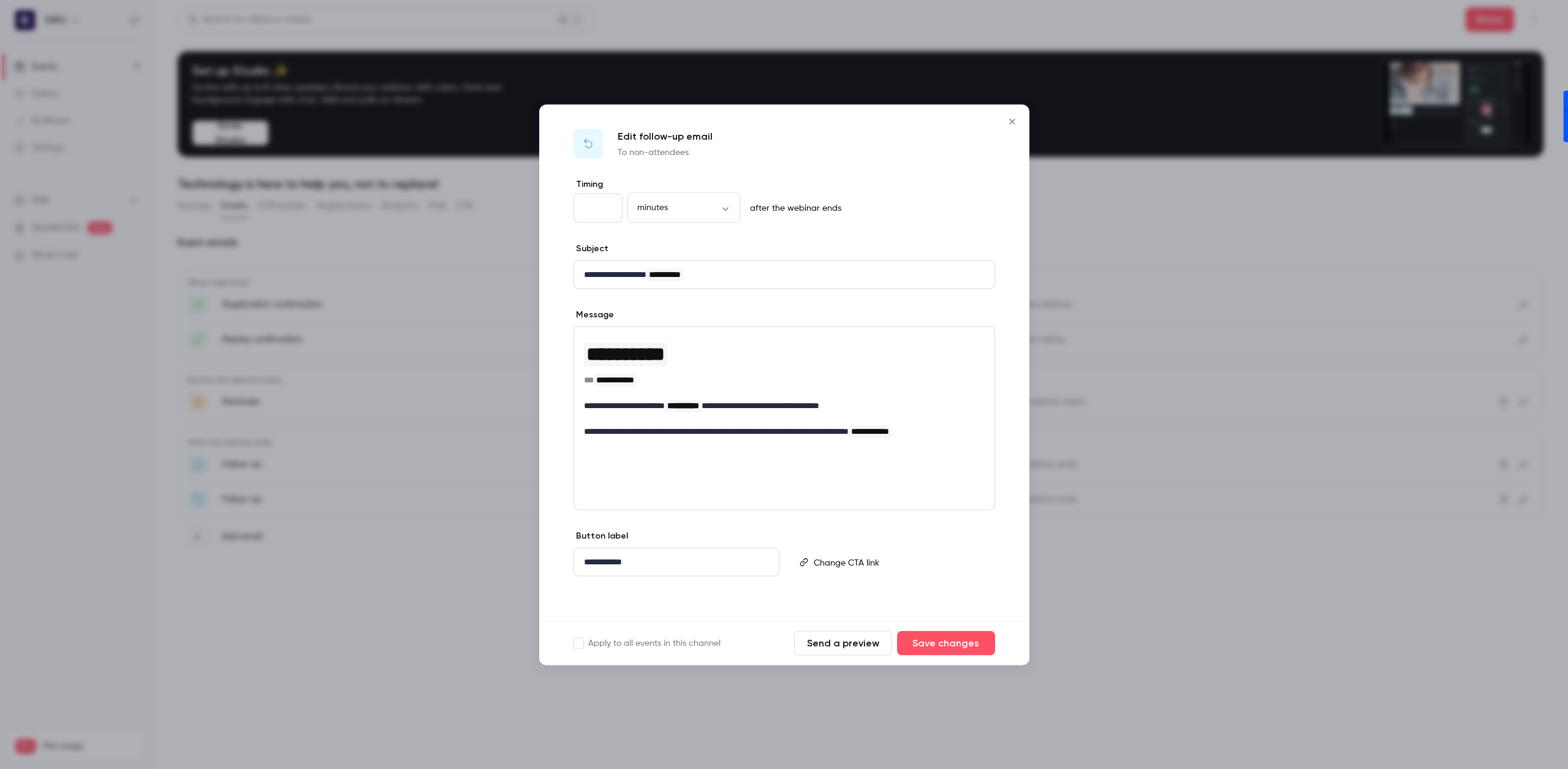
click at [1013, 128] on button "Close" at bounding box center [1012, 121] width 25 height 25
